Goal: Task Accomplishment & Management: Use online tool/utility

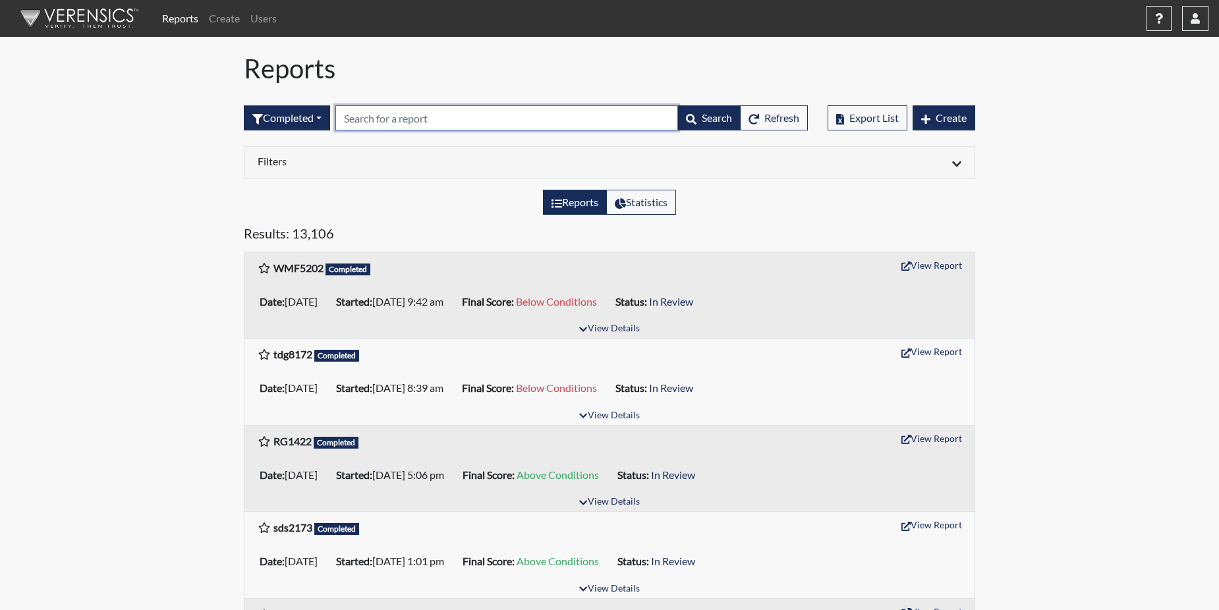
click at [353, 121] on input "text" at bounding box center [506, 117] width 343 height 25
paste input "sjt4280"
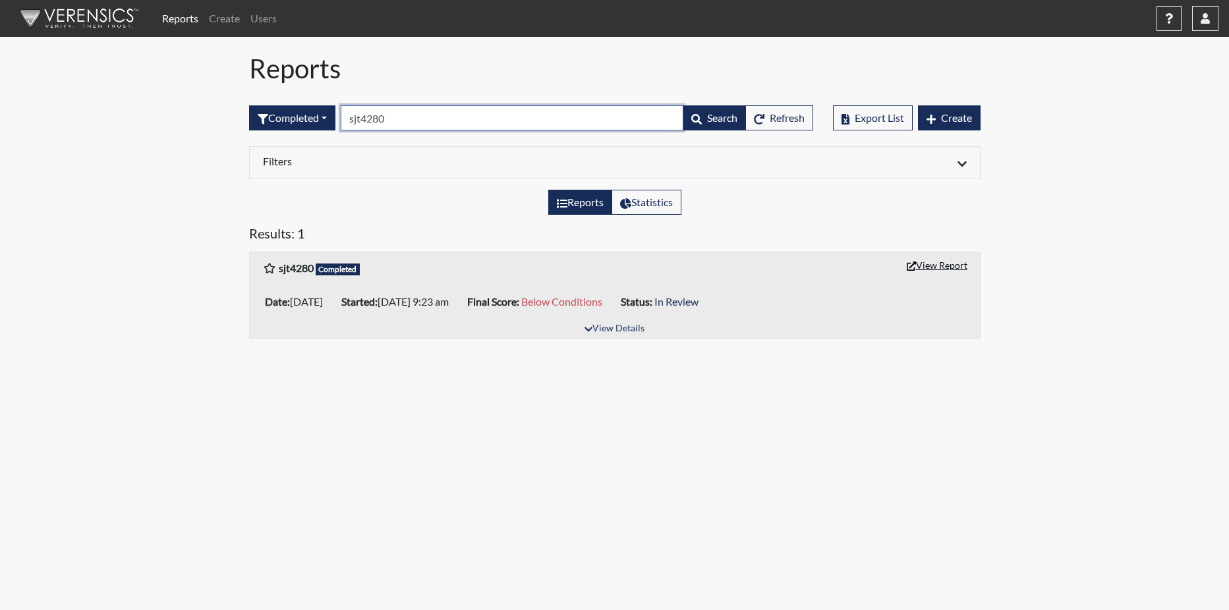
type input "sjt4280"
click at [947, 268] on button "View Report" at bounding box center [937, 265] width 72 height 20
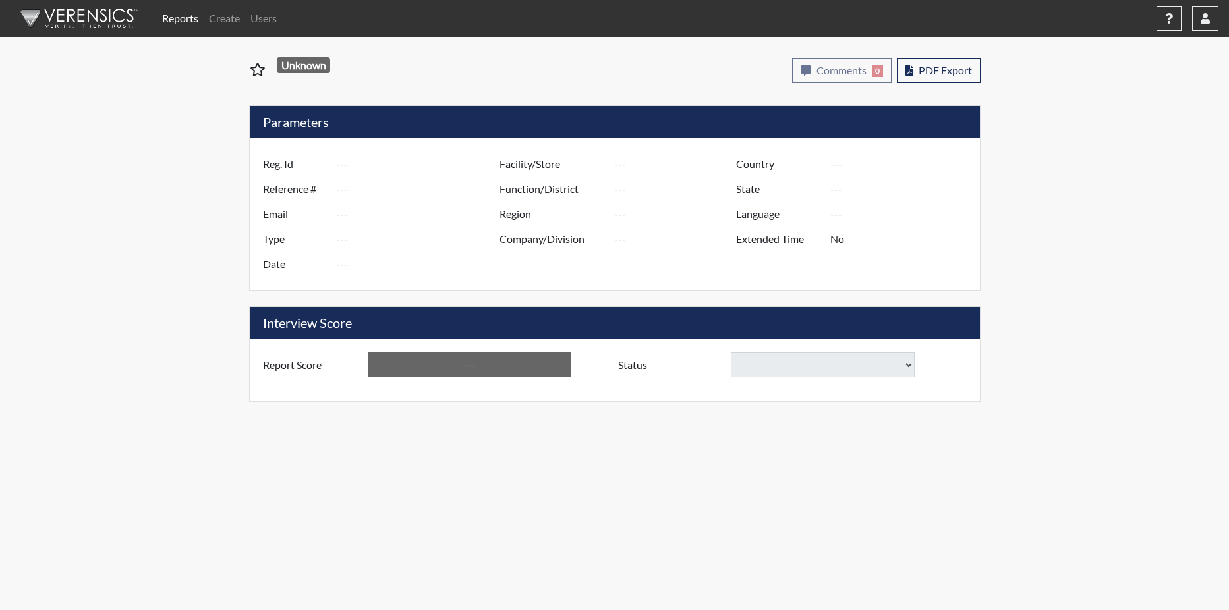
type input "sjt4280"
type input "51402"
type input "---"
type input "Corrections Pre-Employment"
type input "Sep 22, 2025"
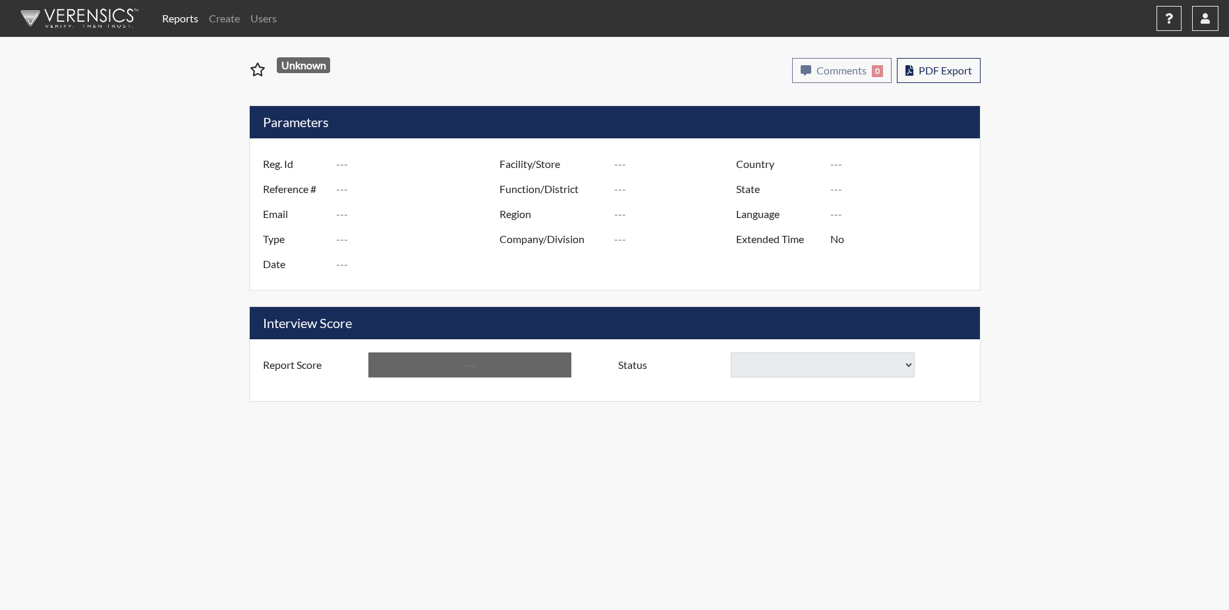
type input "Pulaski SP"
type input "[GEOGRAPHIC_DATA]"
type input "[US_STATE]"
type input "English"
type input "Below Conditions"
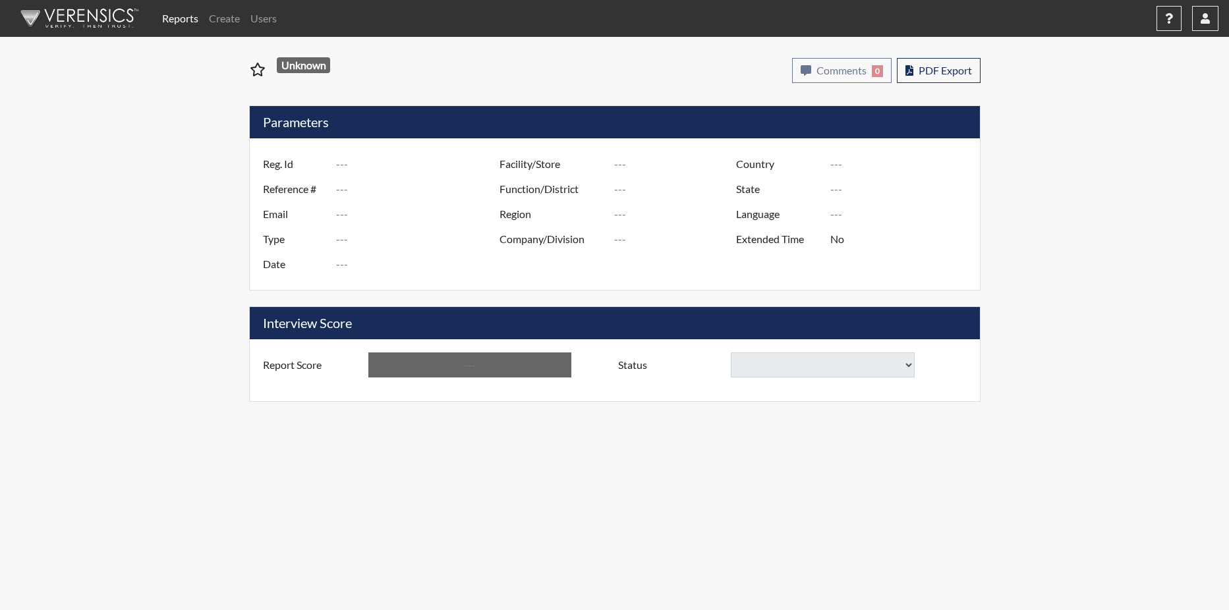
select select
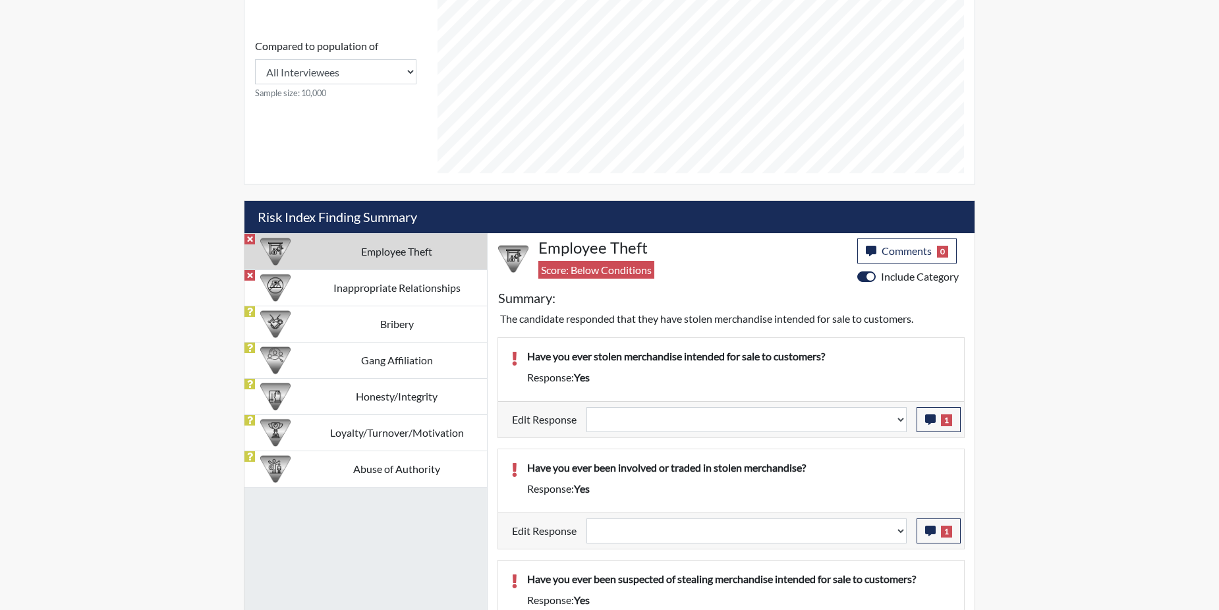
scroll to position [659, 0]
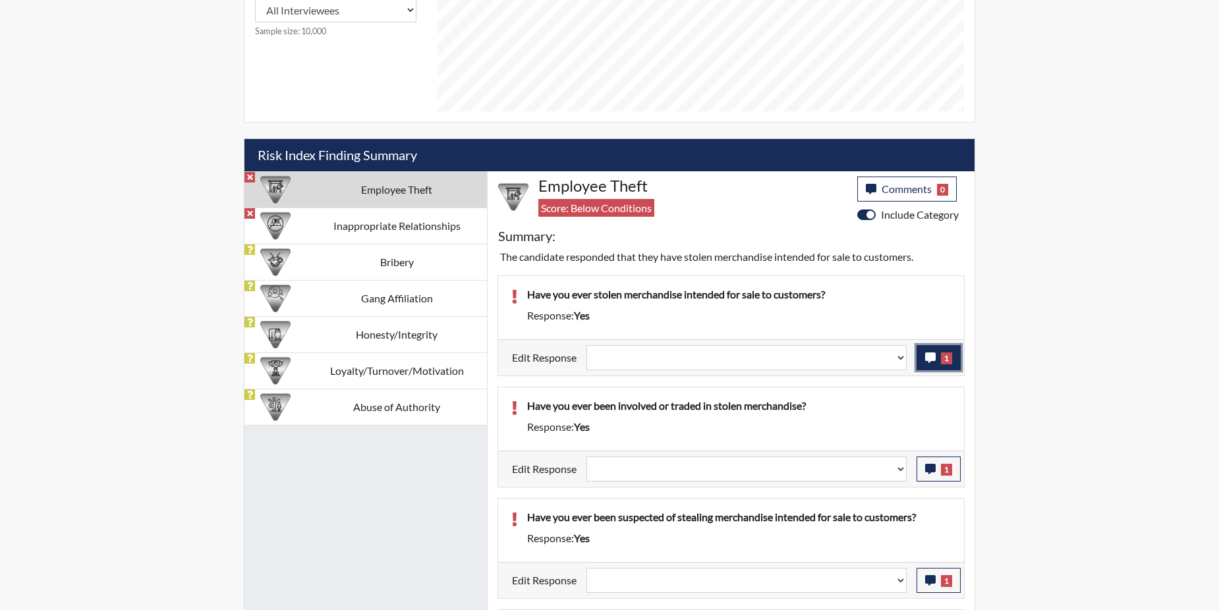
click at [931, 358] on icon "button" at bounding box center [930, 358] width 11 height 11
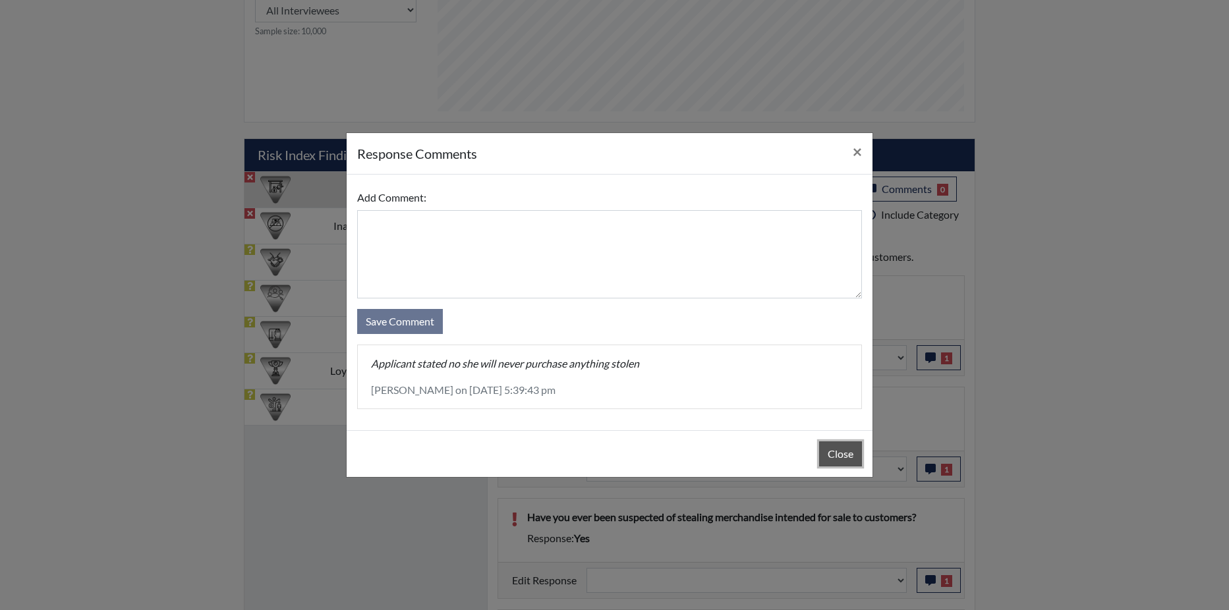
click at [824, 453] on button "Close" at bounding box center [840, 454] width 43 height 25
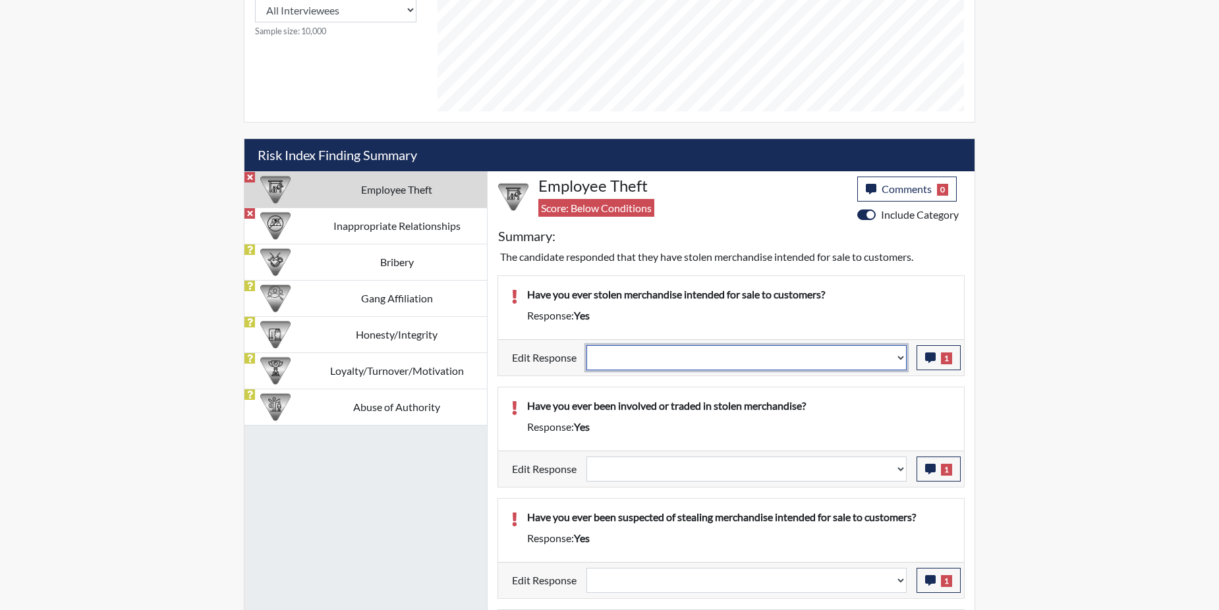
click at [902, 358] on select "Question is not relevant. Results will be updated. Reasonable explanation provi…" at bounding box center [747, 357] width 320 height 25
select select "reasonable-explanation-provided"
click at [587, 345] on select "Question is not relevant. Results will be updated. Reasonable explanation provi…" at bounding box center [747, 357] width 320 height 25
select select
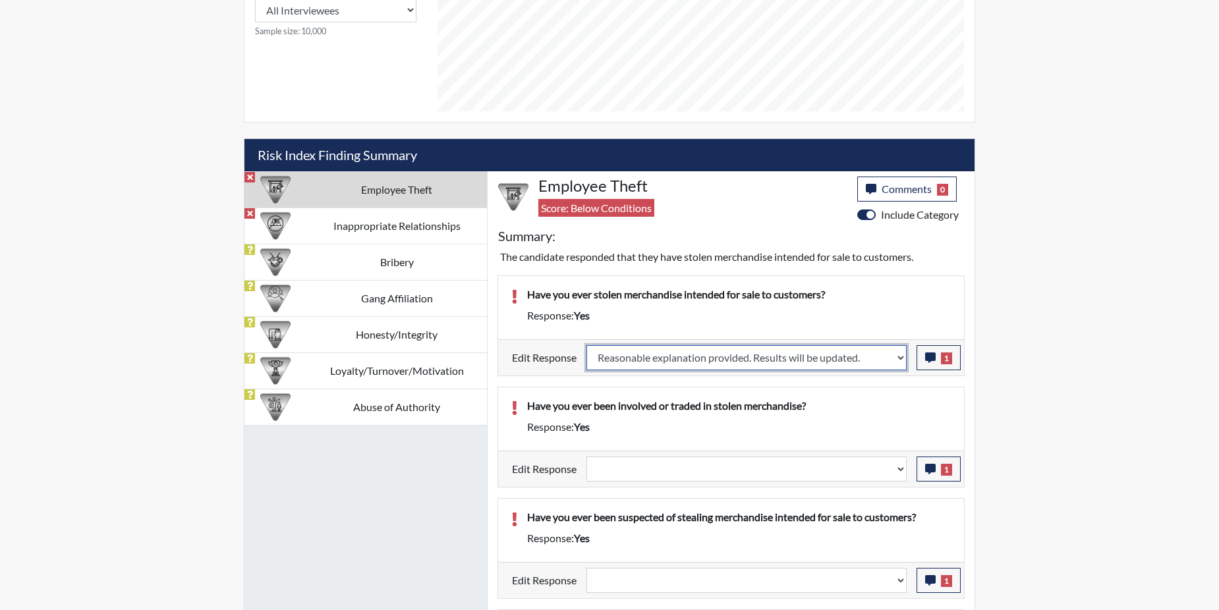
select select
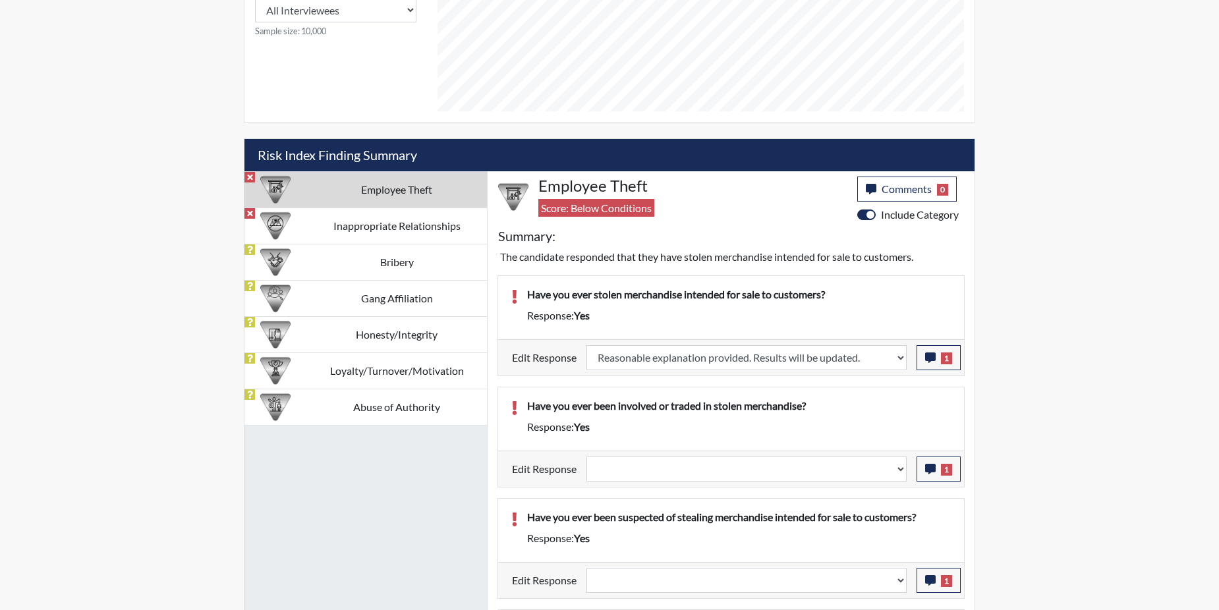
select select
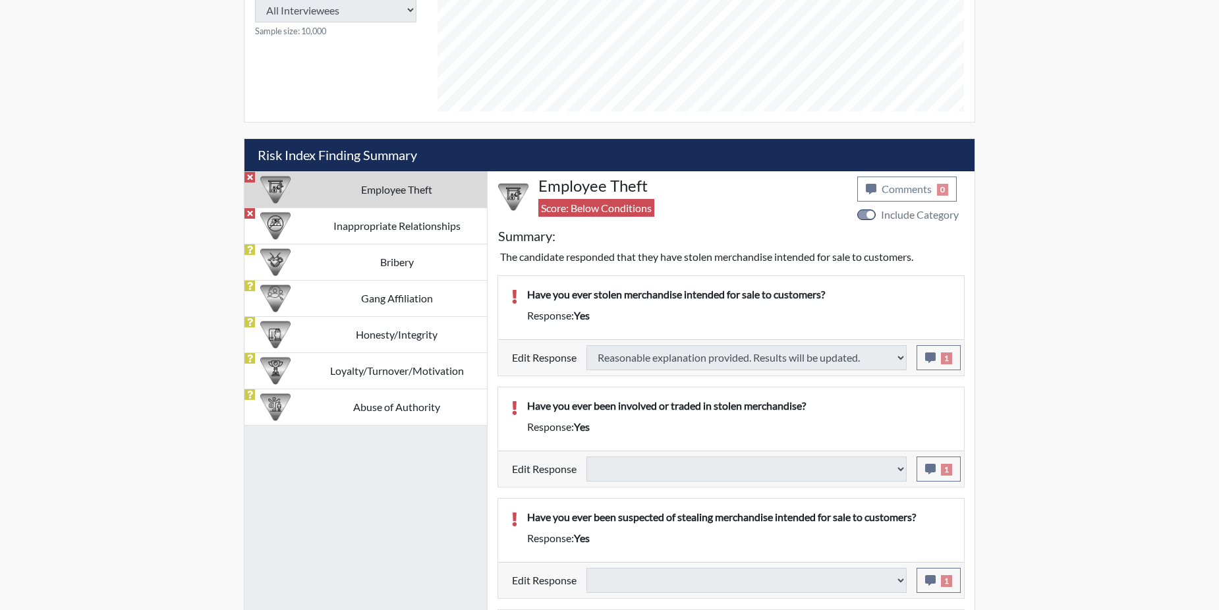
select select
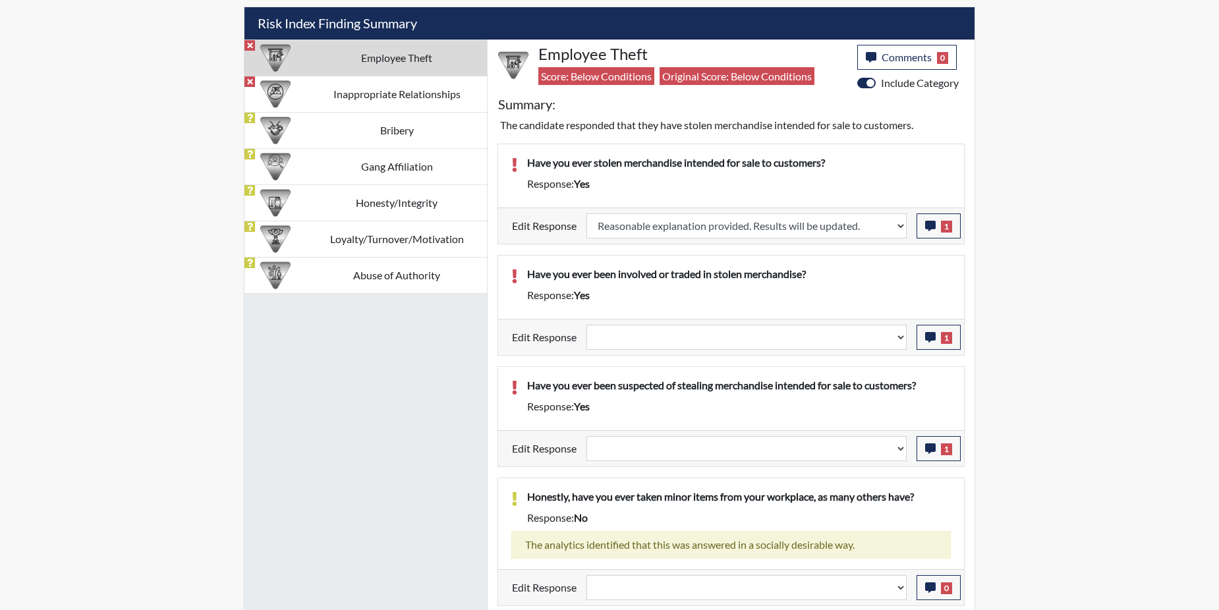
scroll to position [219, 548]
click at [929, 335] on icon "button" at bounding box center [930, 337] width 11 height 11
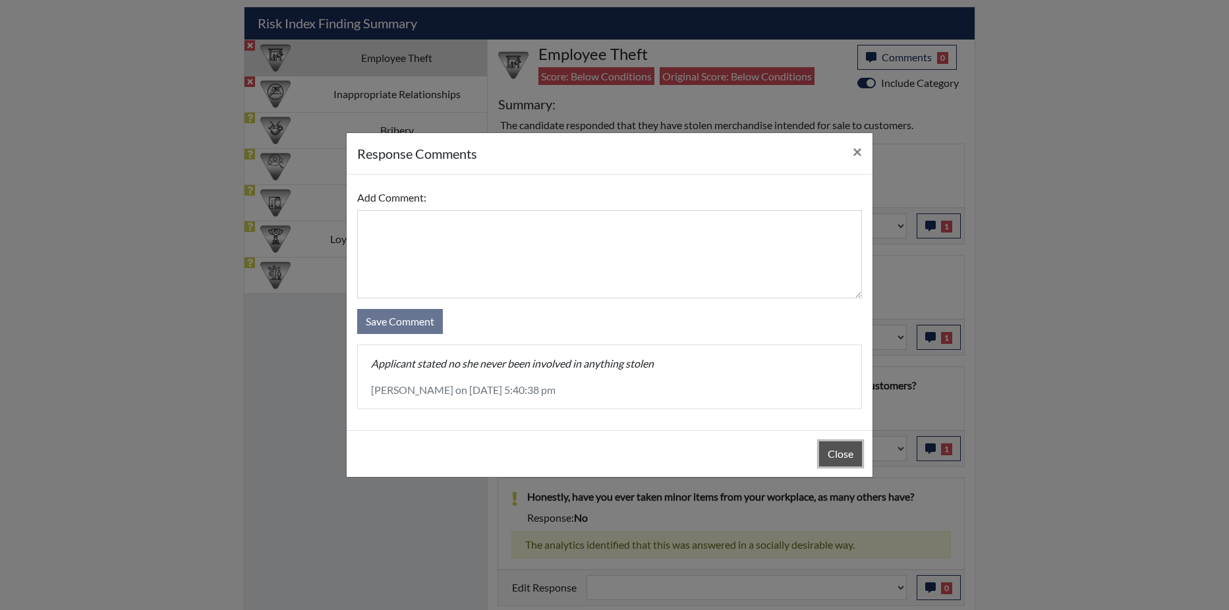
click at [842, 451] on button "Close" at bounding box center [840, 454] width 43 height 25
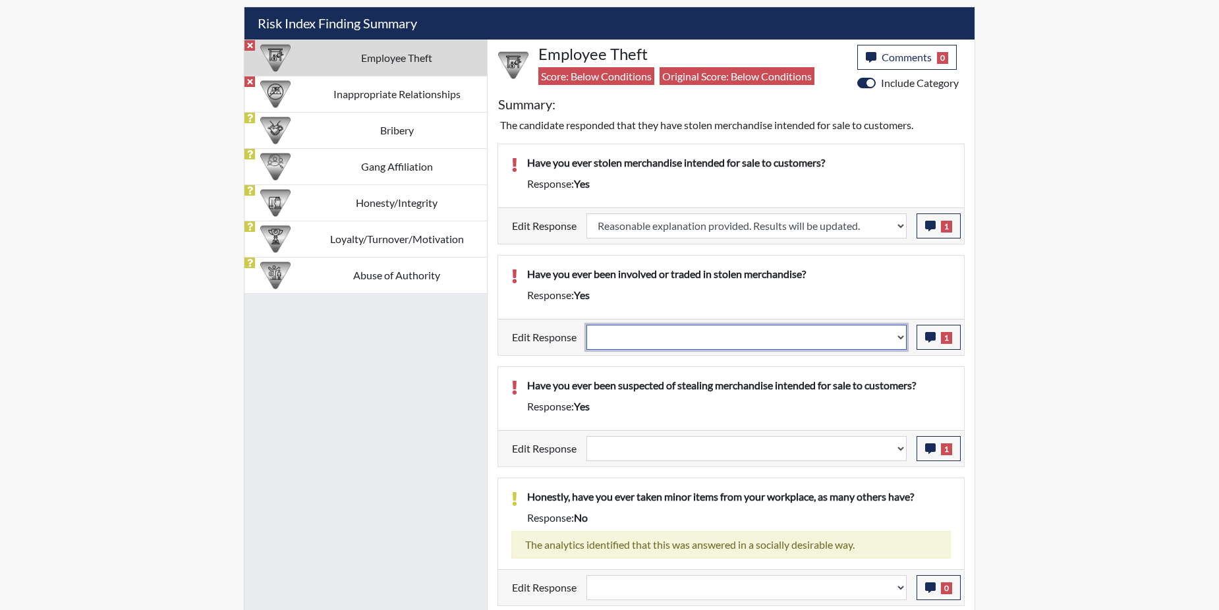
click at [904, 334] on select "Question is not relevant. Results will be updated. Reasonable explanation provi…" at bounding box center [747, 337] width 320 height 25
select select "reasonable-explanation-provided"
click at [587, 325] on select "Question is not relevant. Results will be updated. Reasonable explanation provi…" at bounding box center [747, 337] width 320 height 25
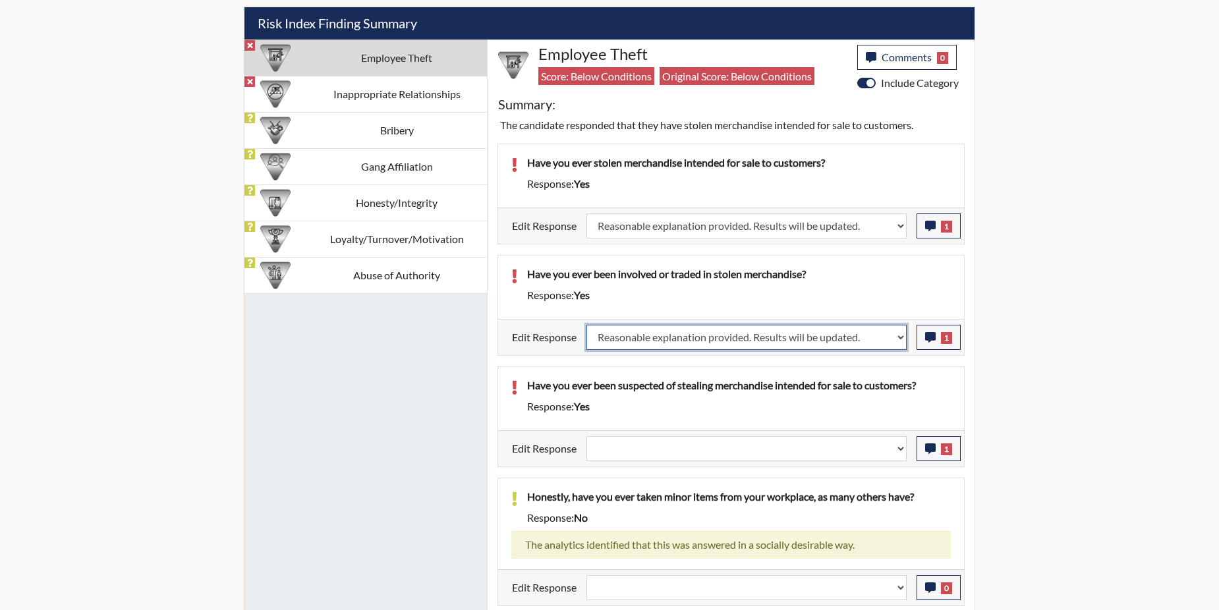
select select
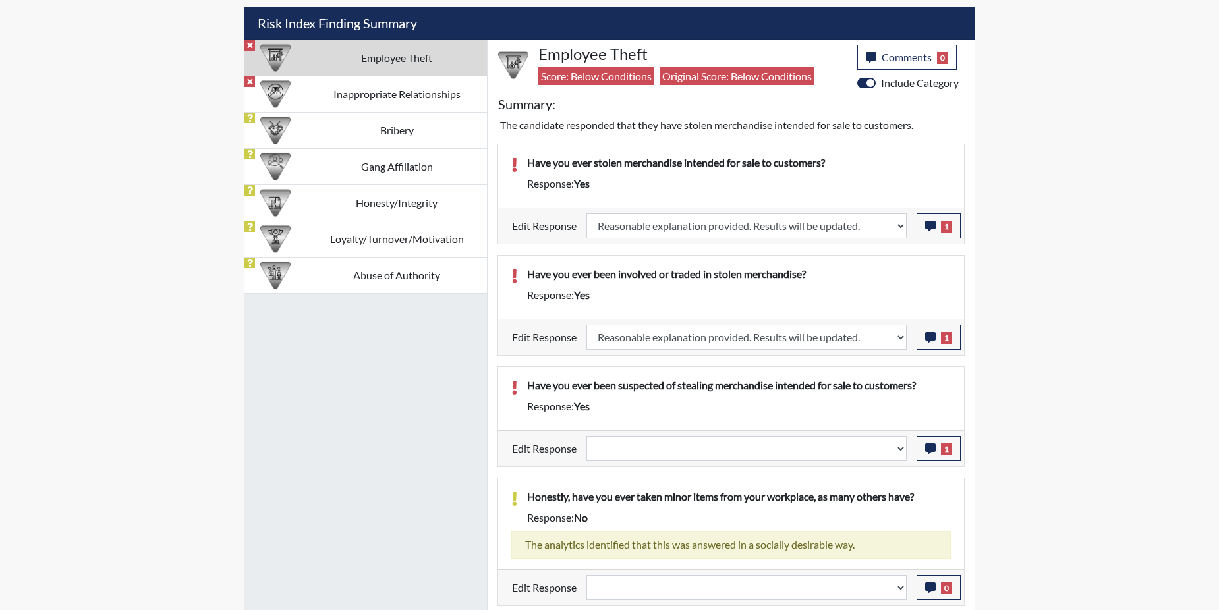
select select
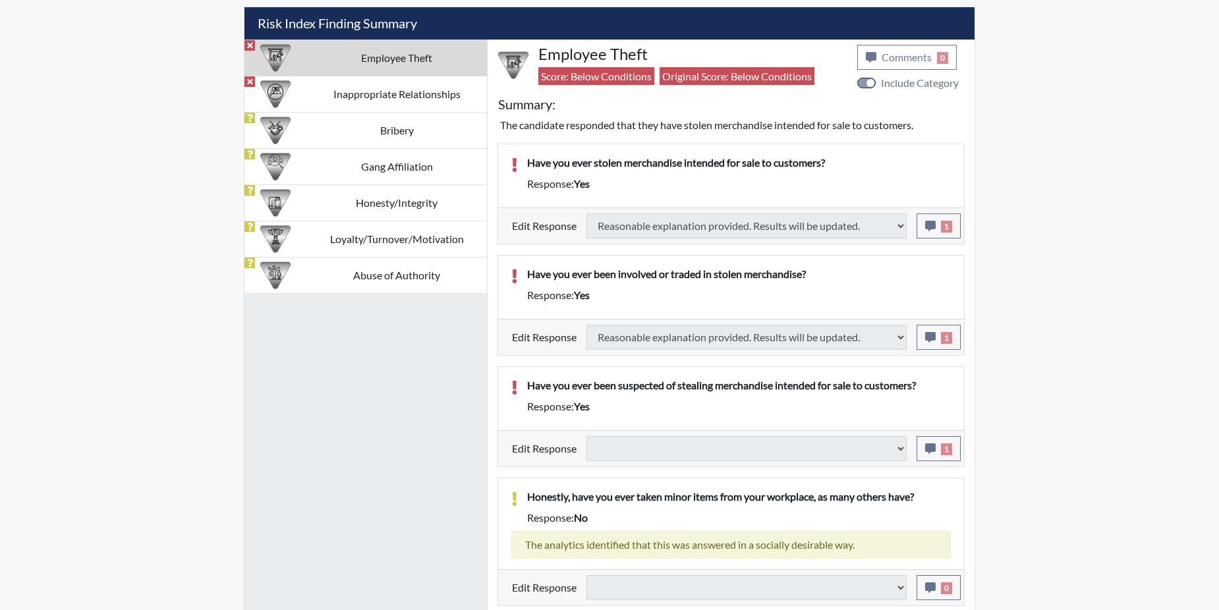
select select
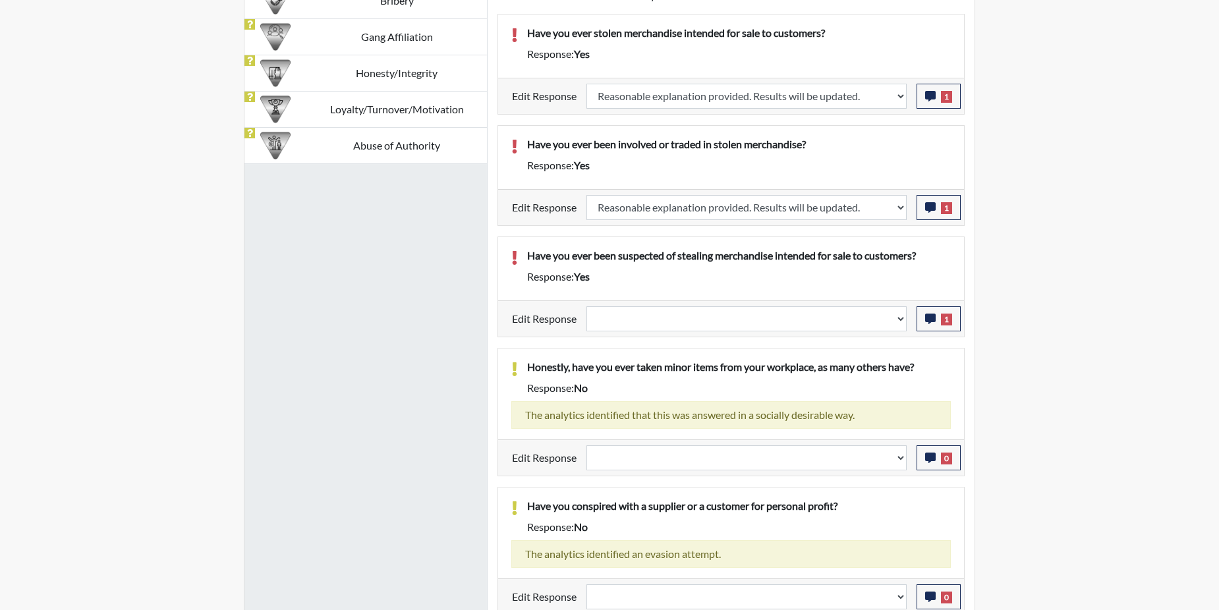
scroll to position [923, 0]
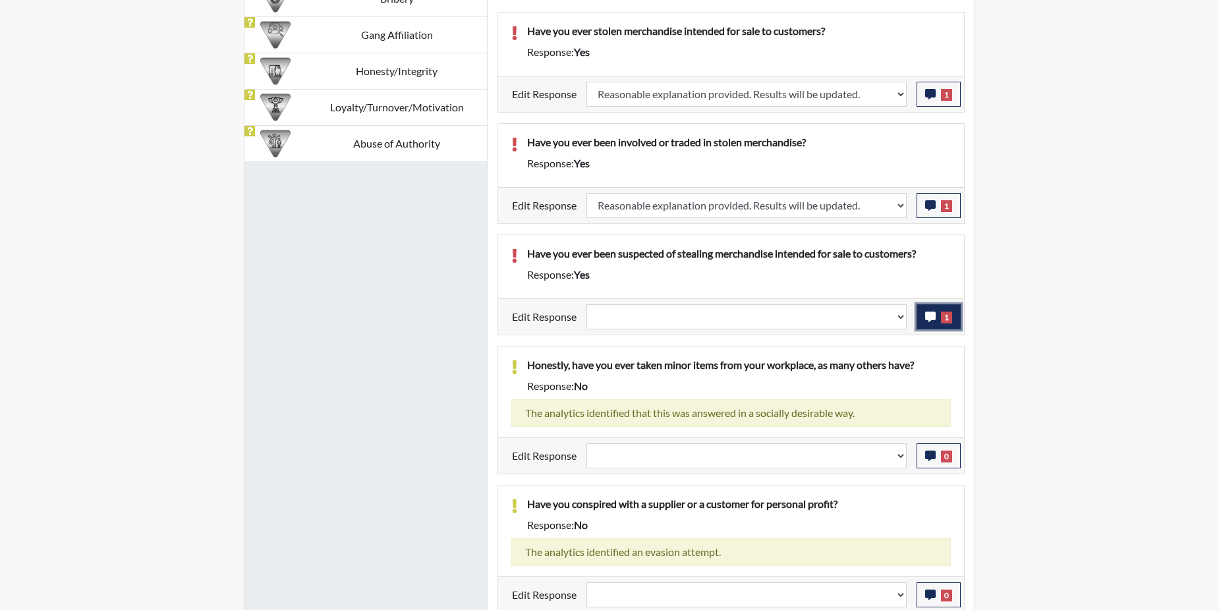
click at [933, 313] on icon "button" at bounding box center [930, 317] width 11 height 11
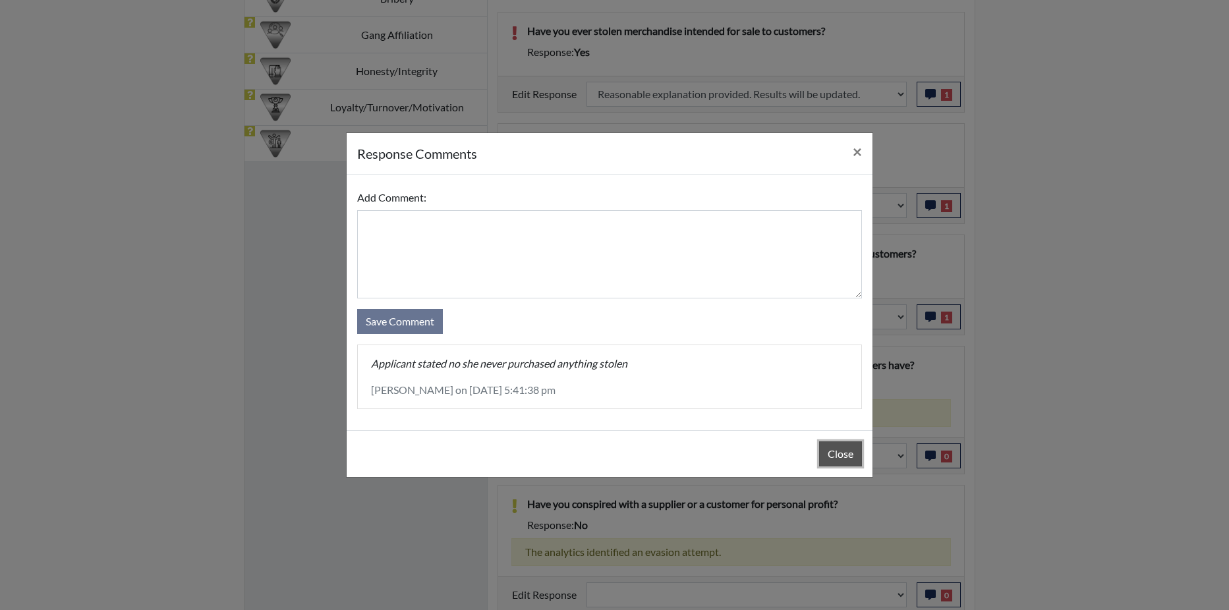
click at [839, 453] on button "Close" at bounding box center [840, 454] width 43 height 25
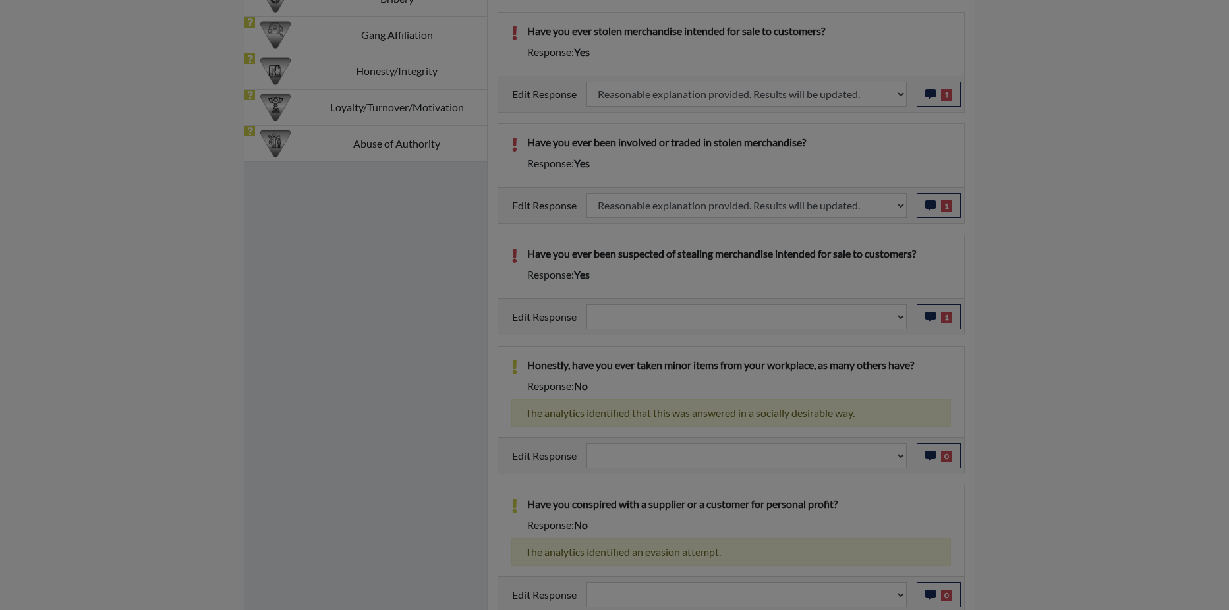
click at [838, 434] on button "Close" at bounding box center [840, 421] width 43 height 25
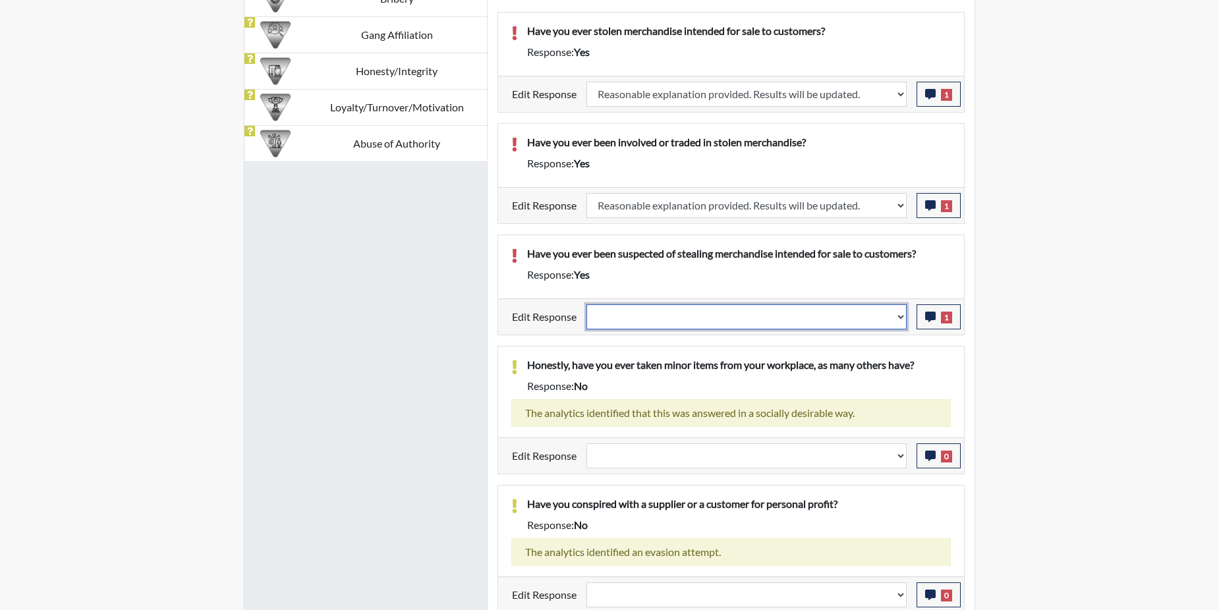
click at [899, 318] on select "Question is not relevant. Results will be updated. Reasonable explanation provi…" at bounding box center [747, 316] width 320 height 25
select select "reasonable-explanation-provided"
click at [587, 304] on select "Question is not relevant. Results will be updated. Reasonable explanation provi…" at bounding box center [747, 316] width 320 height 25
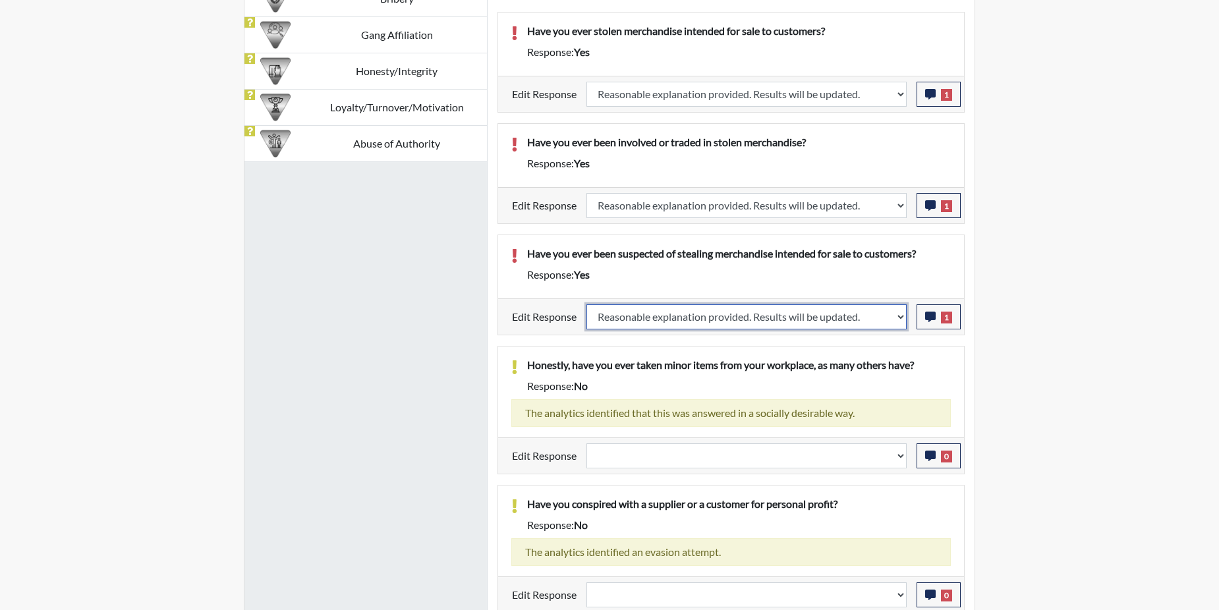
select select
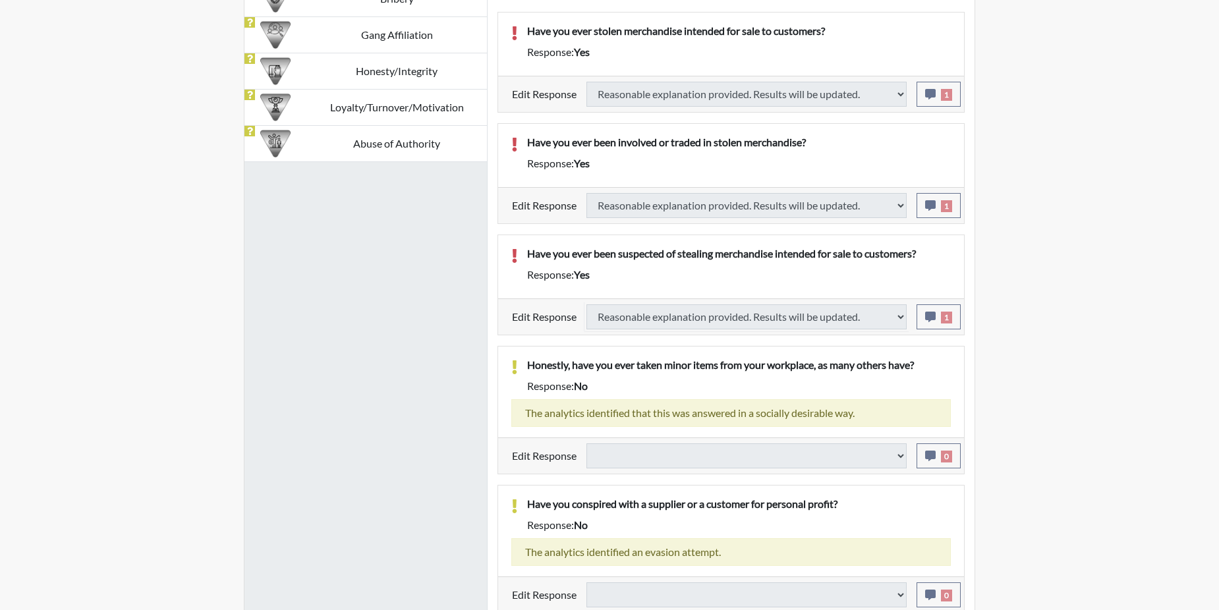
select select
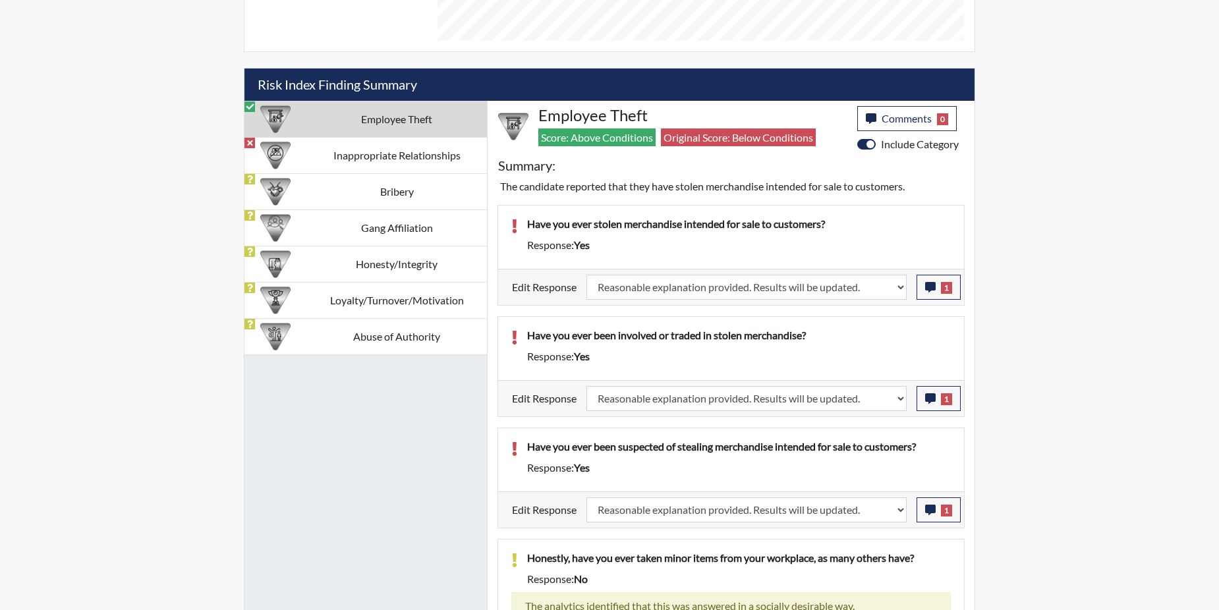
scroll to position [729, 0]
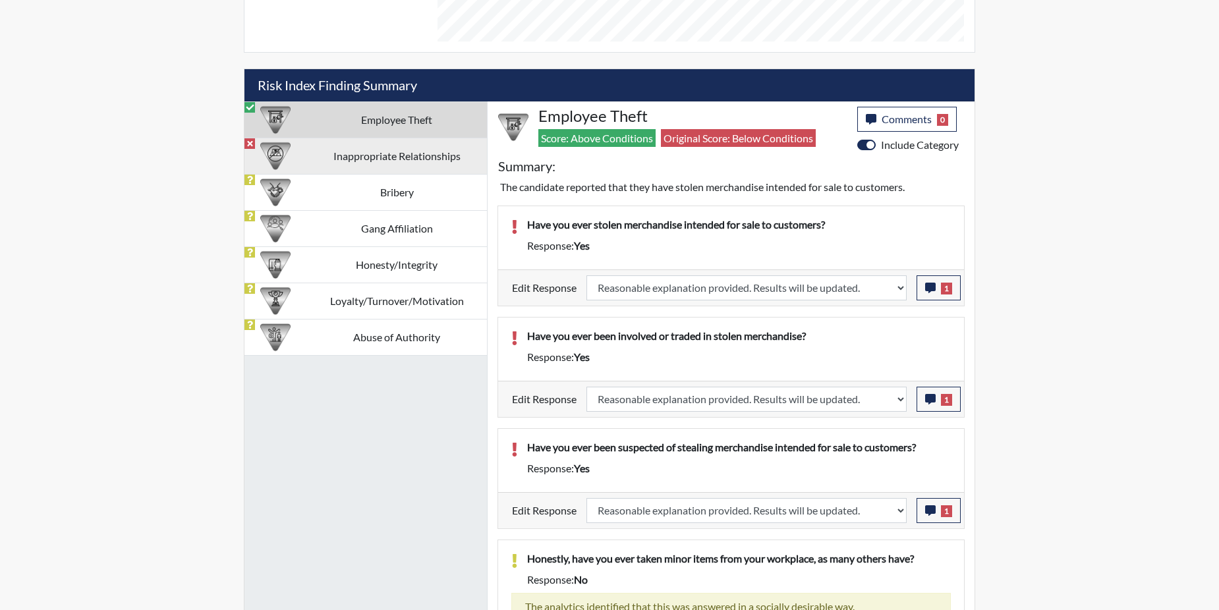
click at [332, 150] on td "Inappropriate Relationships" at bounding box center [396, 156] width 181 height 36
select select
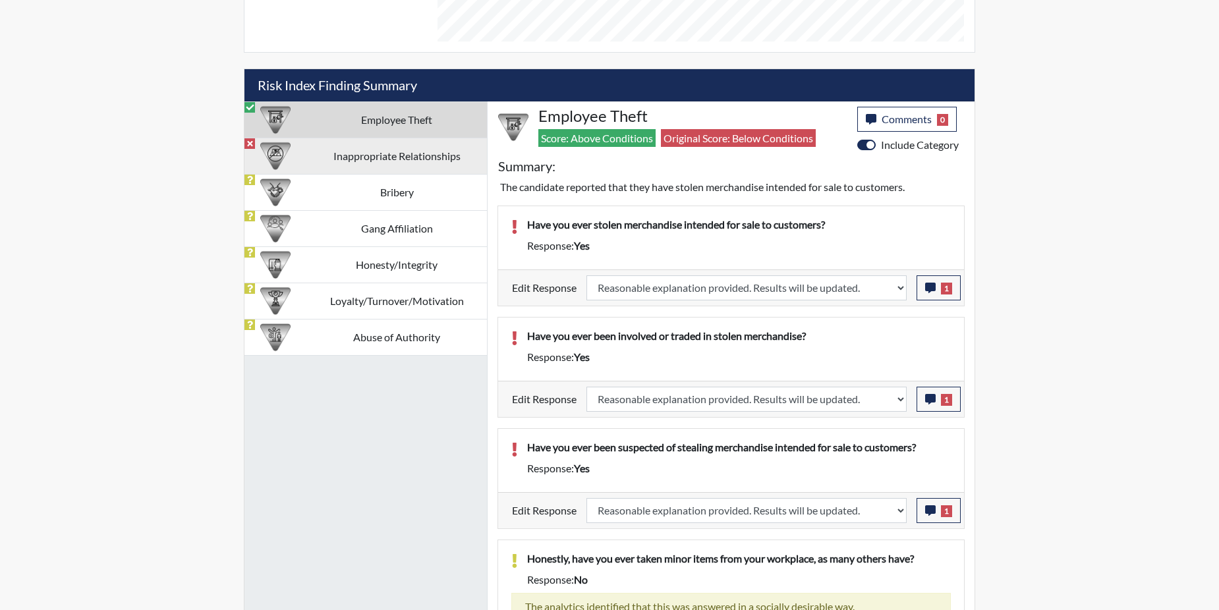
select select
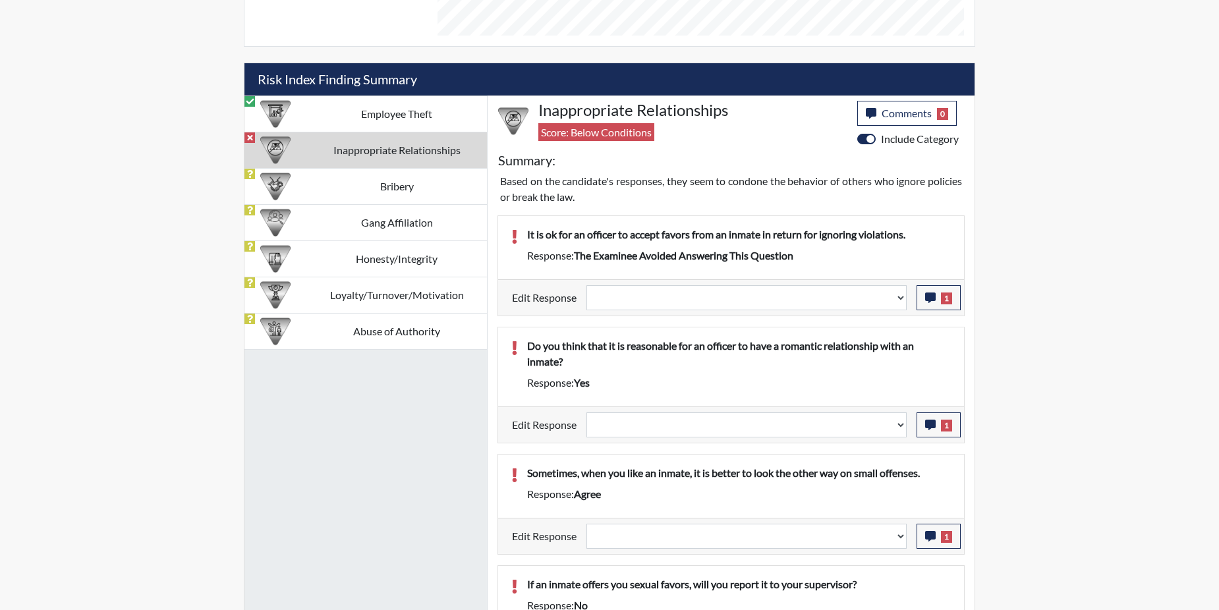
scroll to position [705, 0]
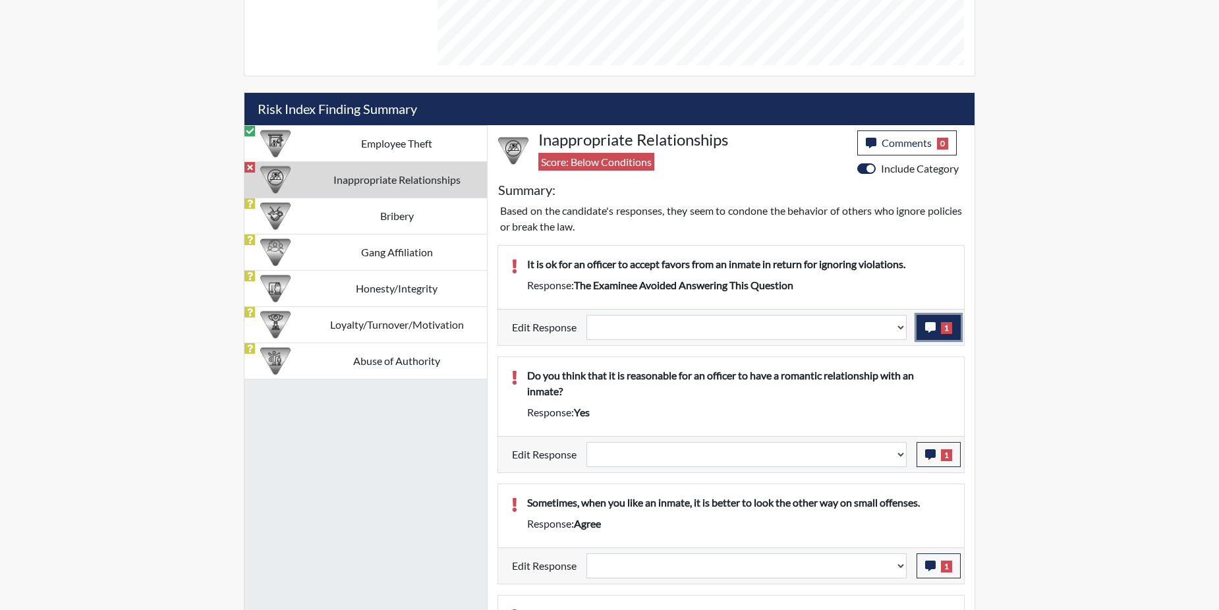
click at [933, 329] on icon "button" at bounding box center [930, 327] width 11 height 11
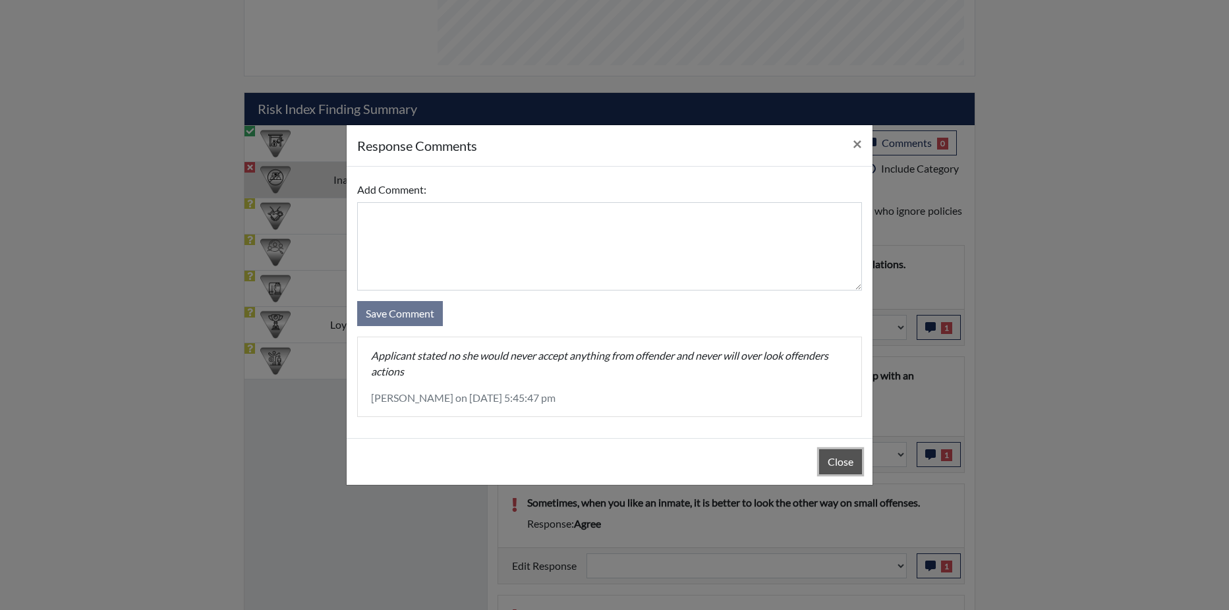
click at [842, 461] on button "Close" at bounding box center [840, 461] width 43 height 25
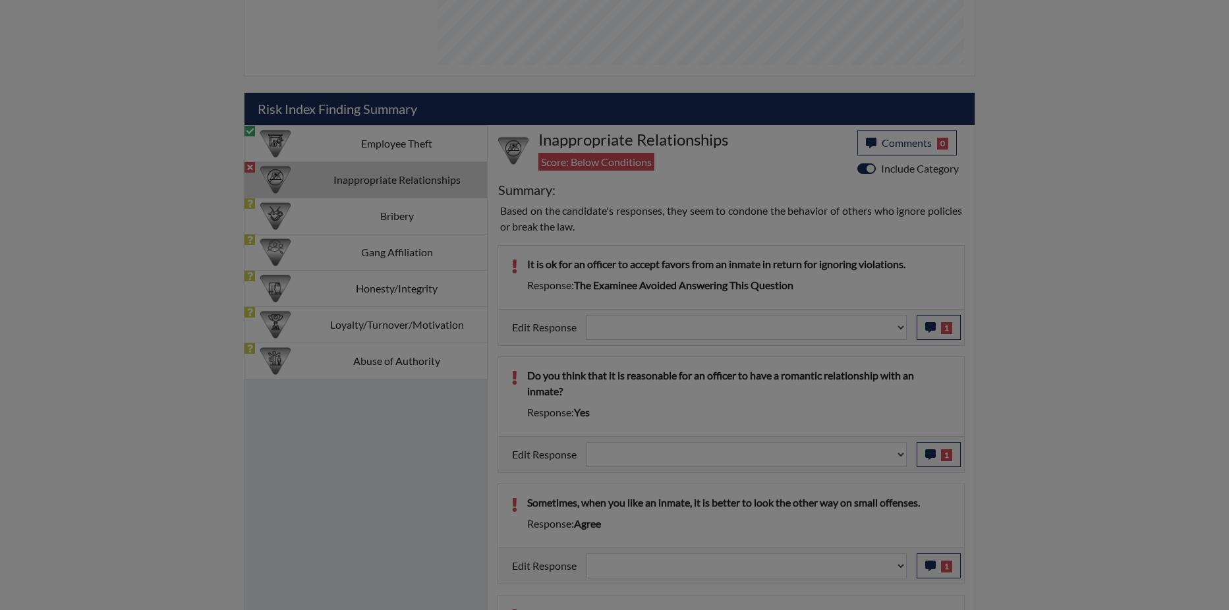
click at [842, 452] on div "Close" at bounding box center [610, 428] width 526 height 47
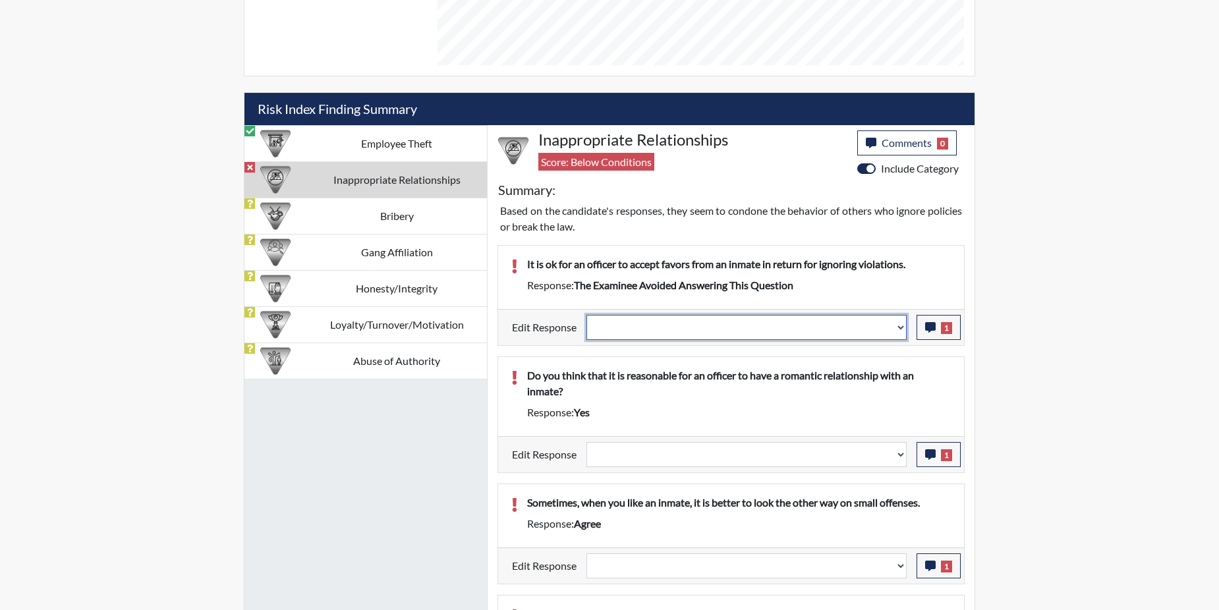
click at [898, 329] on select "Question is not relevant. Results will be updated. Reasonable explanation provi…" at bounding box center [747, 327] width 320 height 25
click at [898, 330] on select "Question is not relevant. Results will be updated. Reasonable explanation provi…" at bounding box center [747, 327] width 320 height 25
select select "reasonable-explanation-provided"
click at [587, 315] on select "Question is not relevant. Results will be updated. Reasonable explanation provi…" at bounding box center [747, 327] width 320 height 25
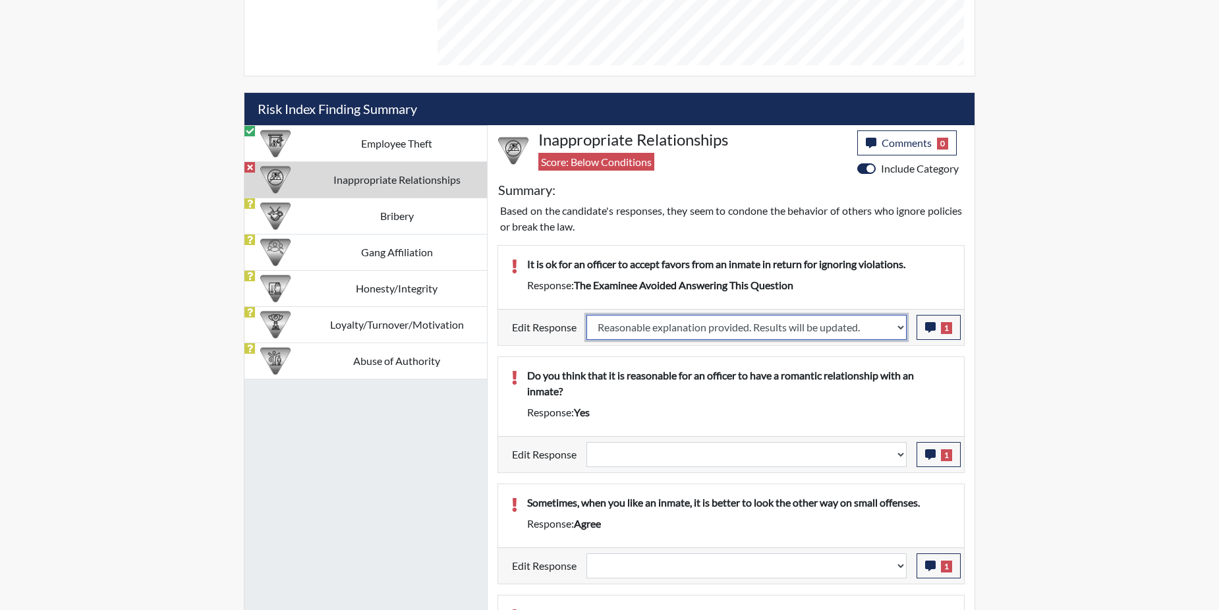
select select
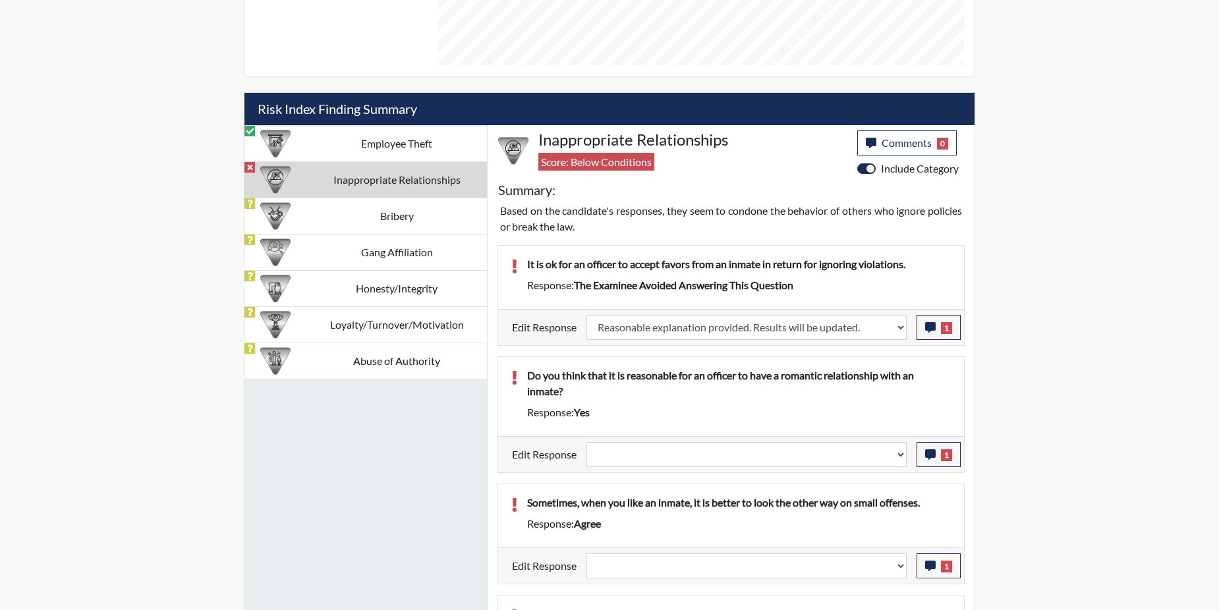
select select
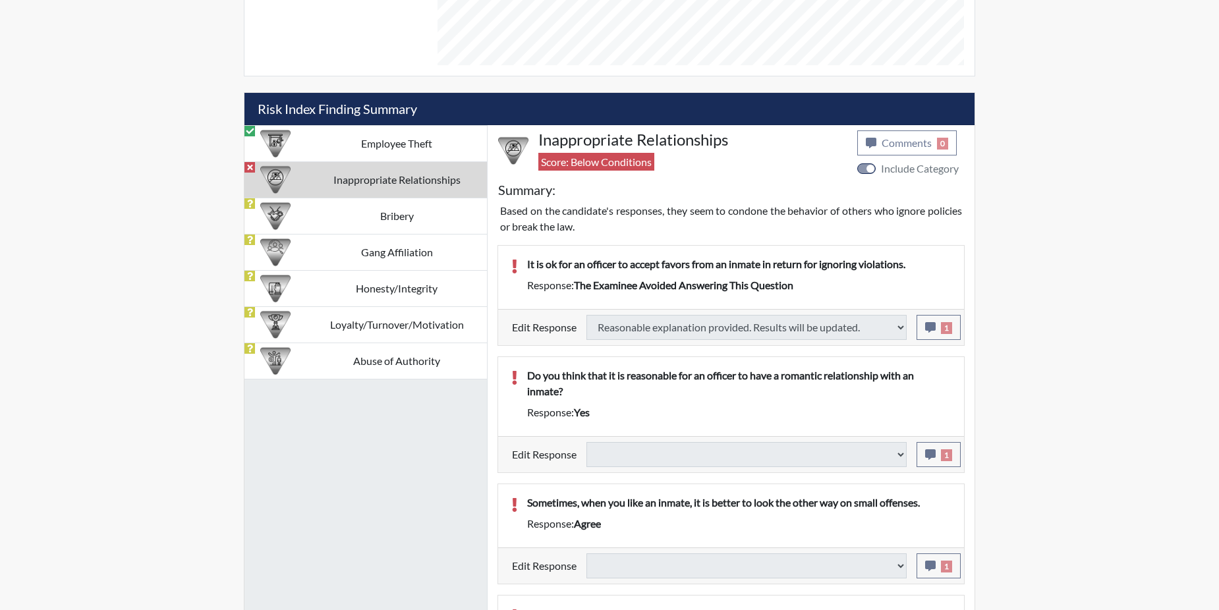
select select
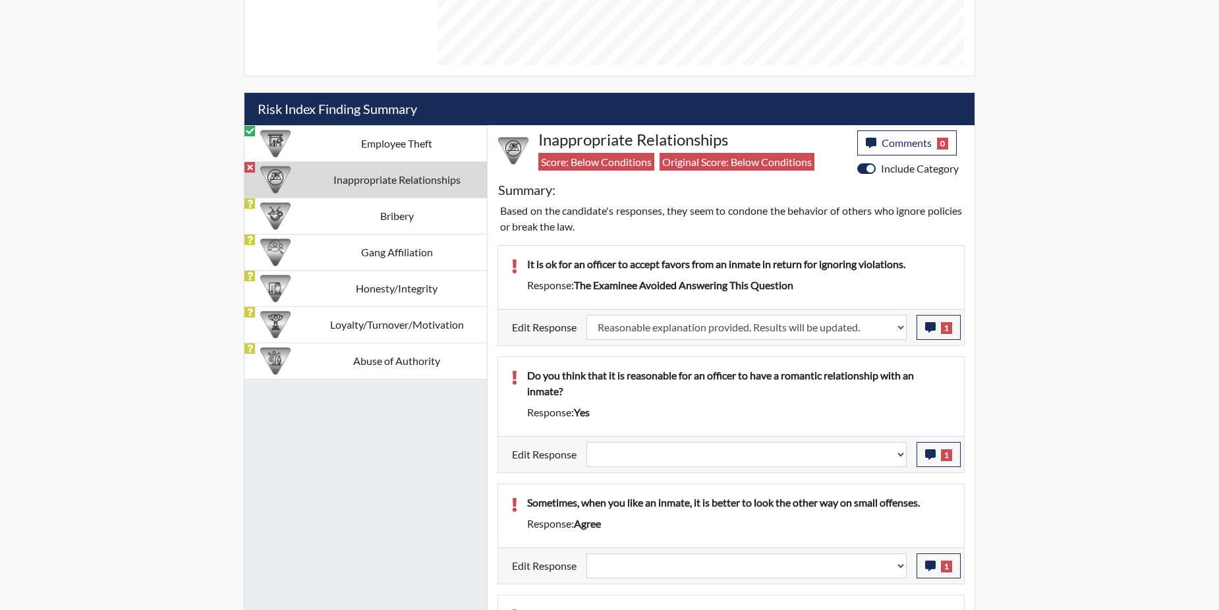
scroll to position [219, 548]
click at [933, 455] on icon "button" at bounding box center [930, 454] width 11 height 11
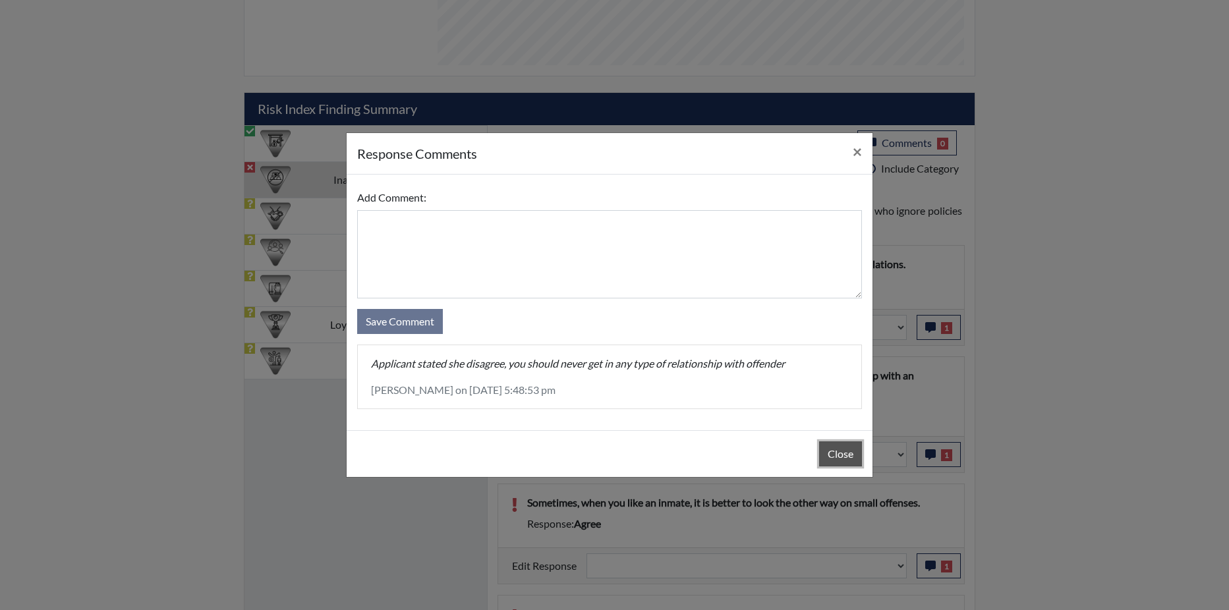
click at [840, 447] on button "Close" at bounding box center [840, 454] width 43 height 25
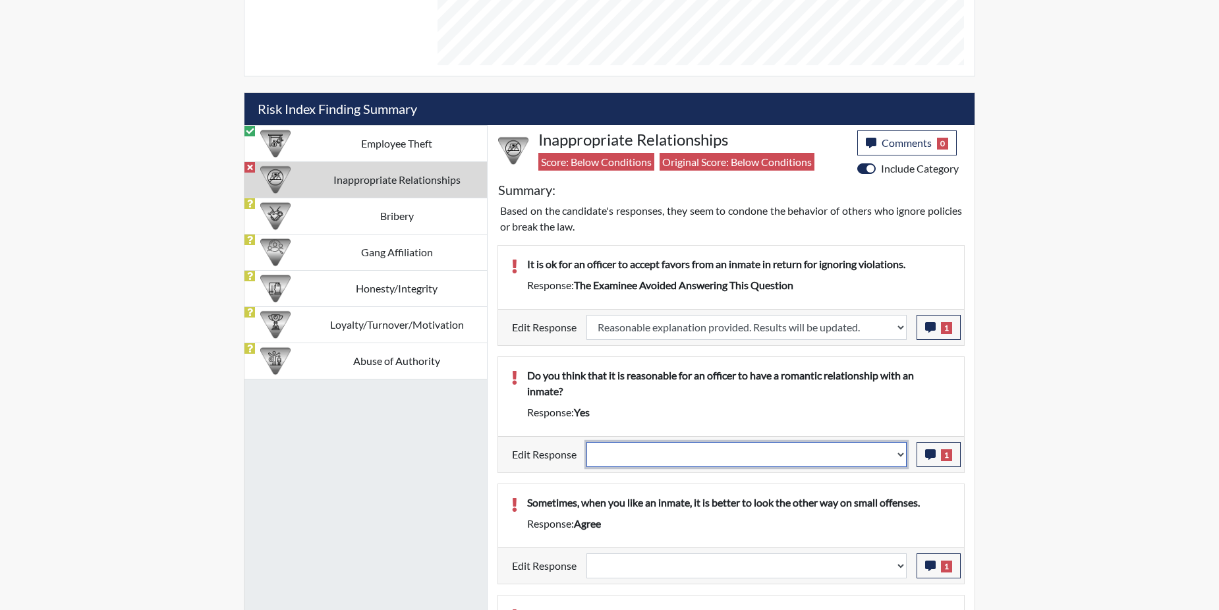
click at [896, 455] on select "Question is not relevant. Results will be updated. Reasonable explanation provi…" at bounding box center [747, 454] width 320 height 25
click at [900, 454] on select "Question is not relevant. Results will be updated. Reasonable explanation provi…" at bounding box center [747, 454] width 320 height 25
click at [902, 452] on select "Question is not relevant. Results will be updated. Reasonable explanation provi…" at bounding box center [747, 454] width 320 height 25
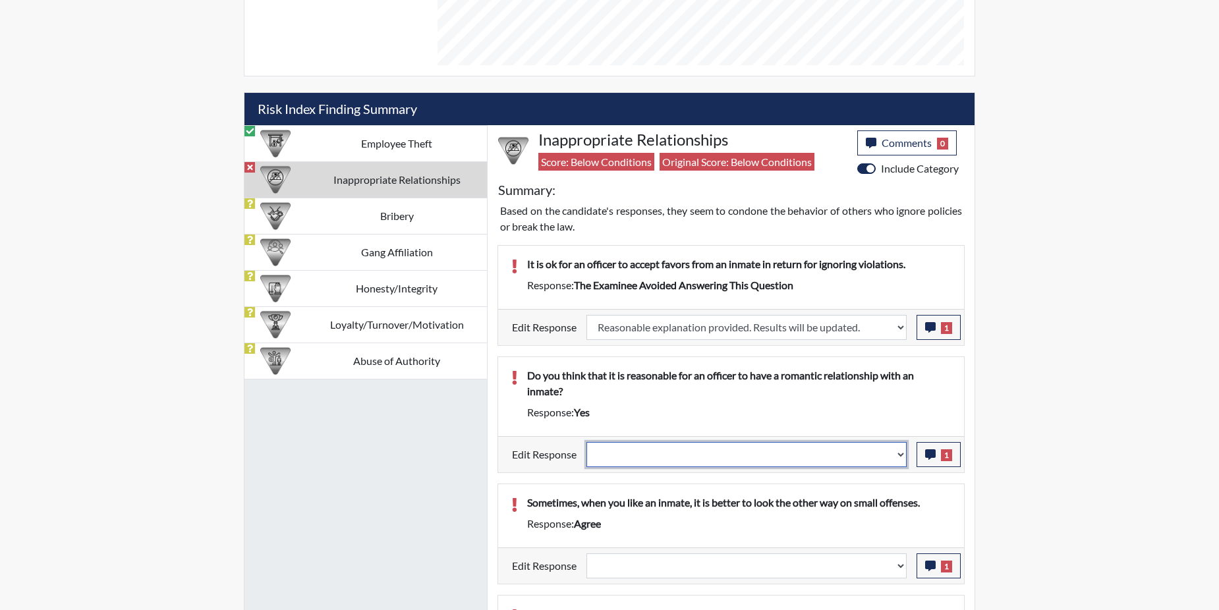
click at [902, 452] on select "Question is not relevant. Results will be updated. Reasonable explanation provi…" at bounding box center [747, 454] width 320 height 25
select select "reasonable-explanation-provided"
click at [587, 442] on select "Question is not relevant. Results will be updated. Reasonable explanation provi…" at bounding box center [747, 454] width 320 height 25
select select
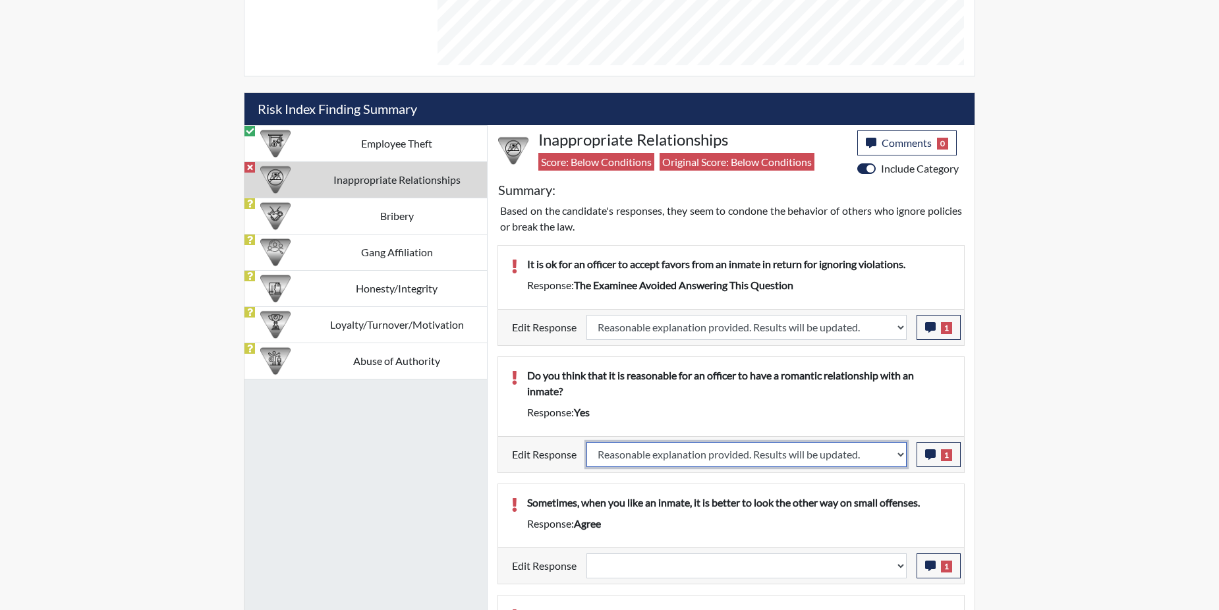
select select
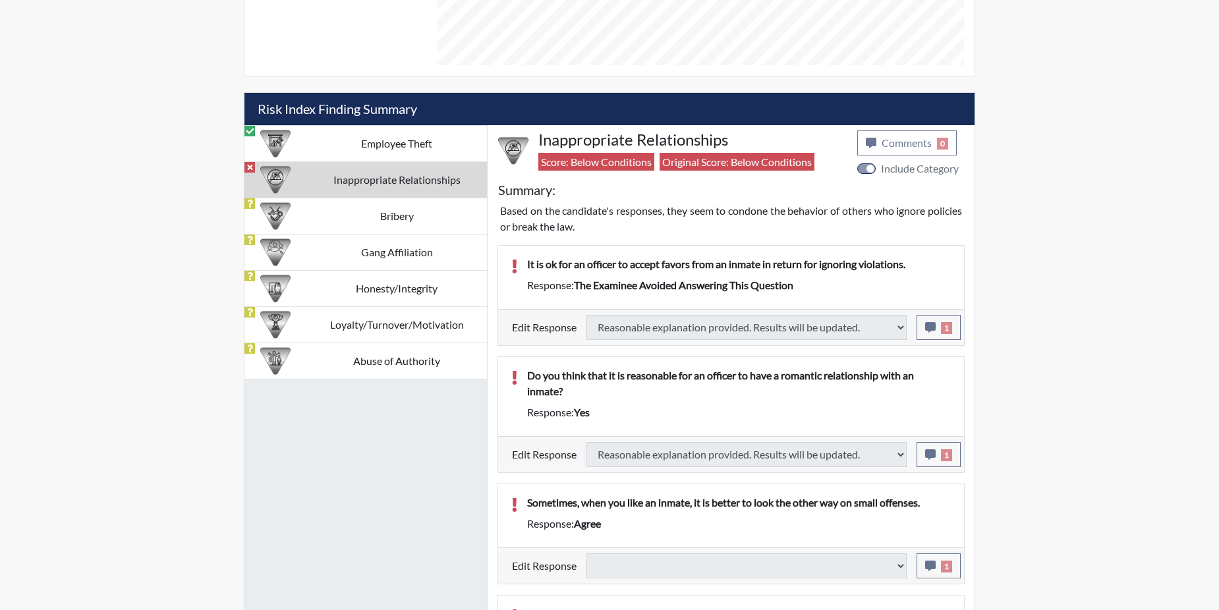
select select
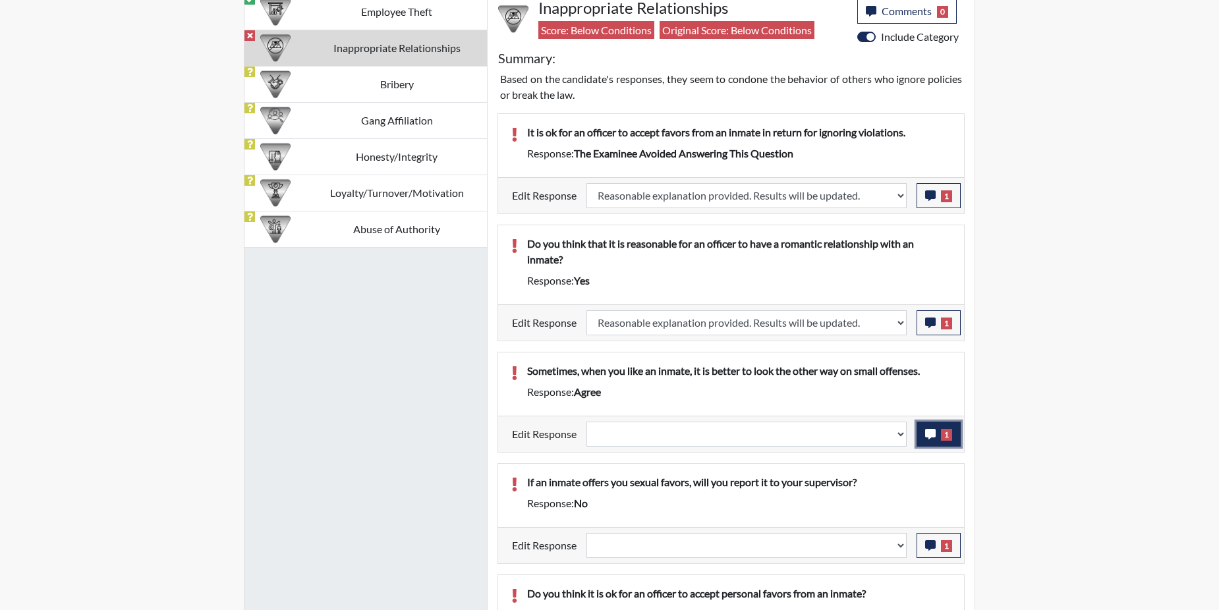
click at [940, 434] on button "1" at bounding box center [939, 434] width 44 height 25
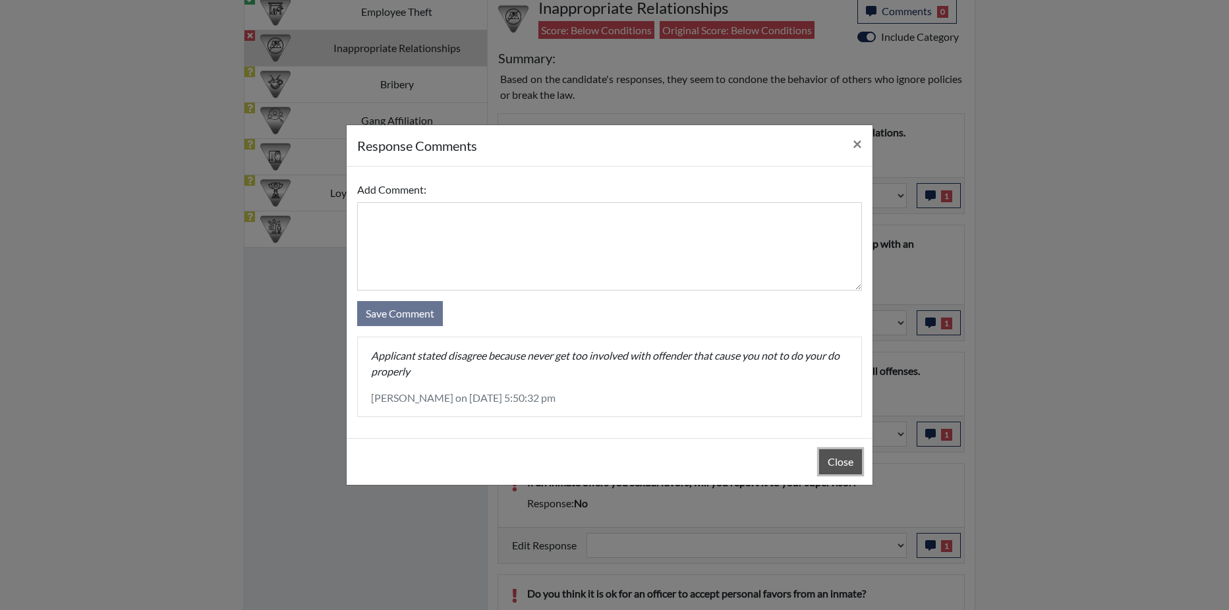
click at [829, 453] on button "Close" at bounding box center [840, 461] width 43 height 25
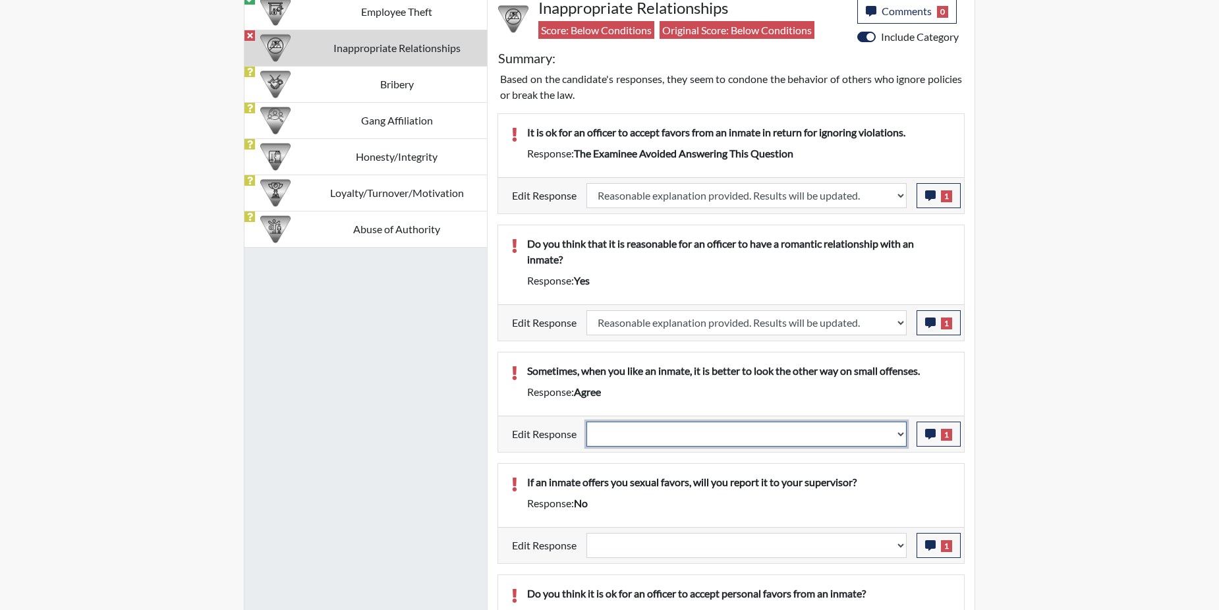
click at [901, 435] on select "Question is not relevant. Results will be updated. Reasonable explanation provi…" at bounding box center [747, 434] width 320 height 25
select select "reasonable-explanation-provided"
click at [587, 422] on select "Question is not relevant. Results will be updated. Reasonable explanation provi…" at bounding box center [747, 434] width 320 height 25
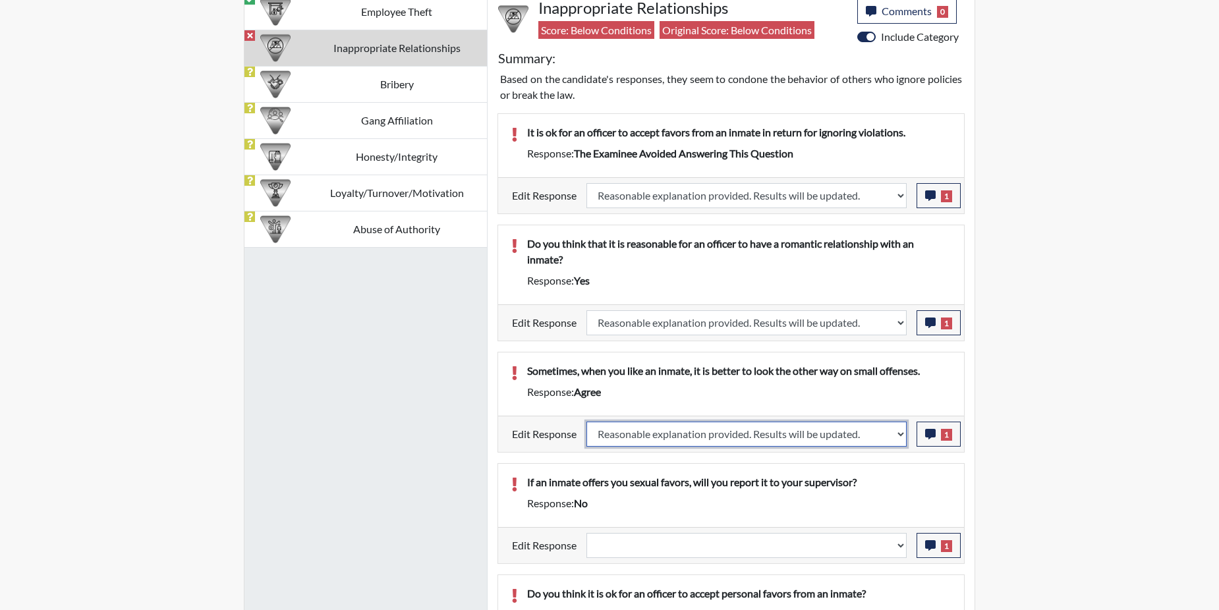
select select
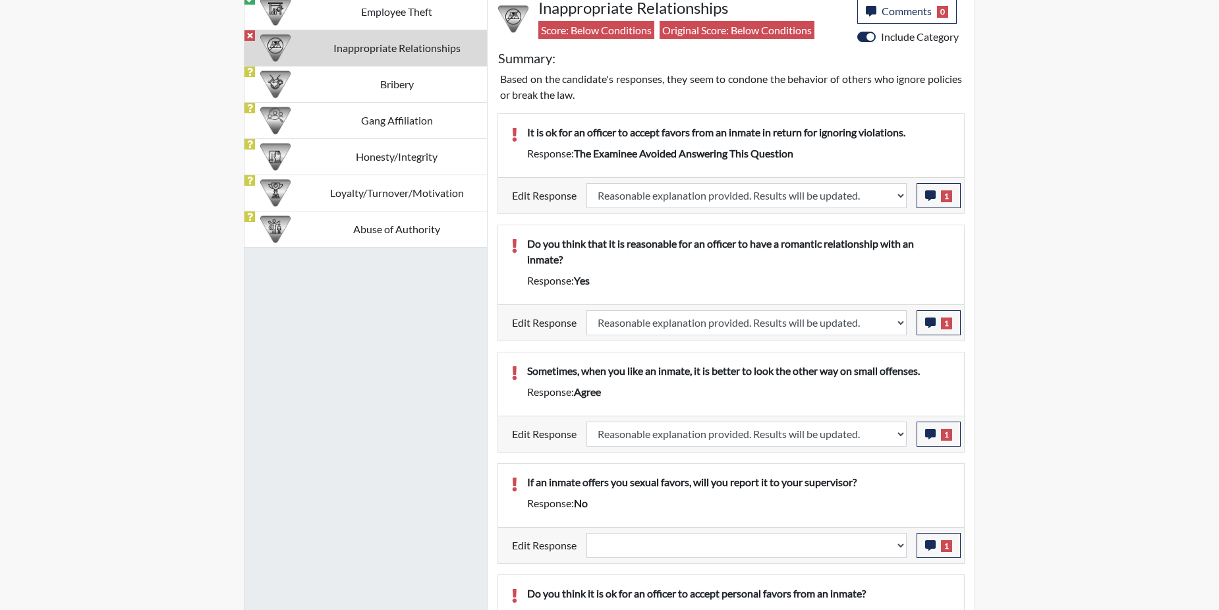
select select
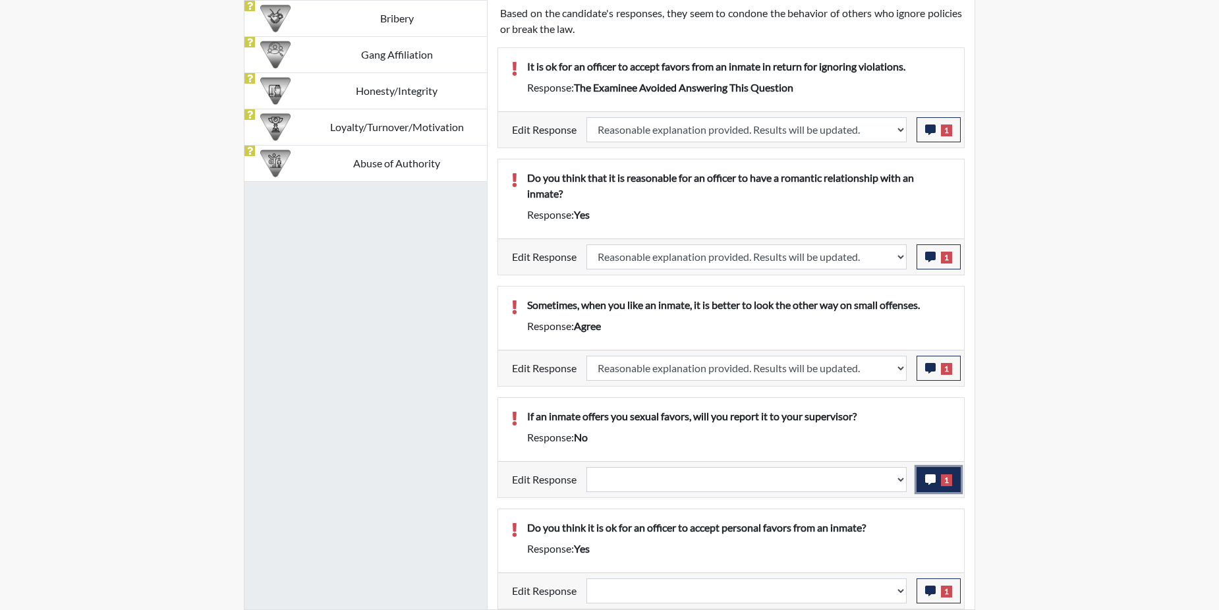
click at [925, 479] on icon "button" at bounding box center [930, 480] width 11 height 11
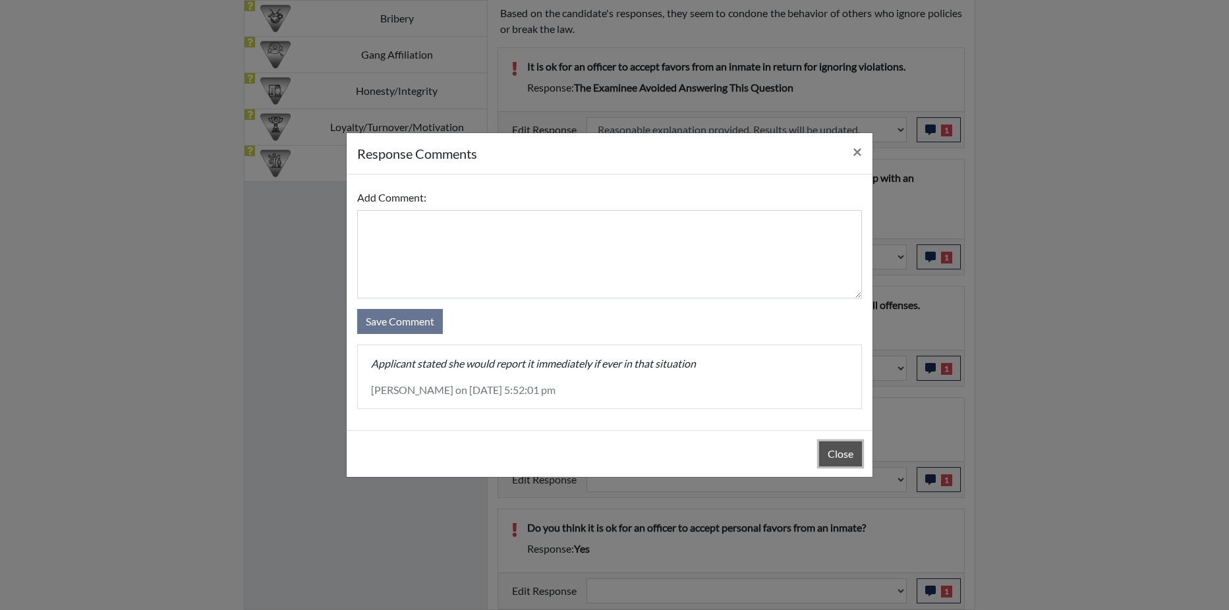
drag, startPoint x: 828, startPoint y: 452, endPoint x: 838, endPoint y: 459, distance: 11.7
click at [828, 451] on button "Close" at bounding box center [840, 454] width 43 height 25
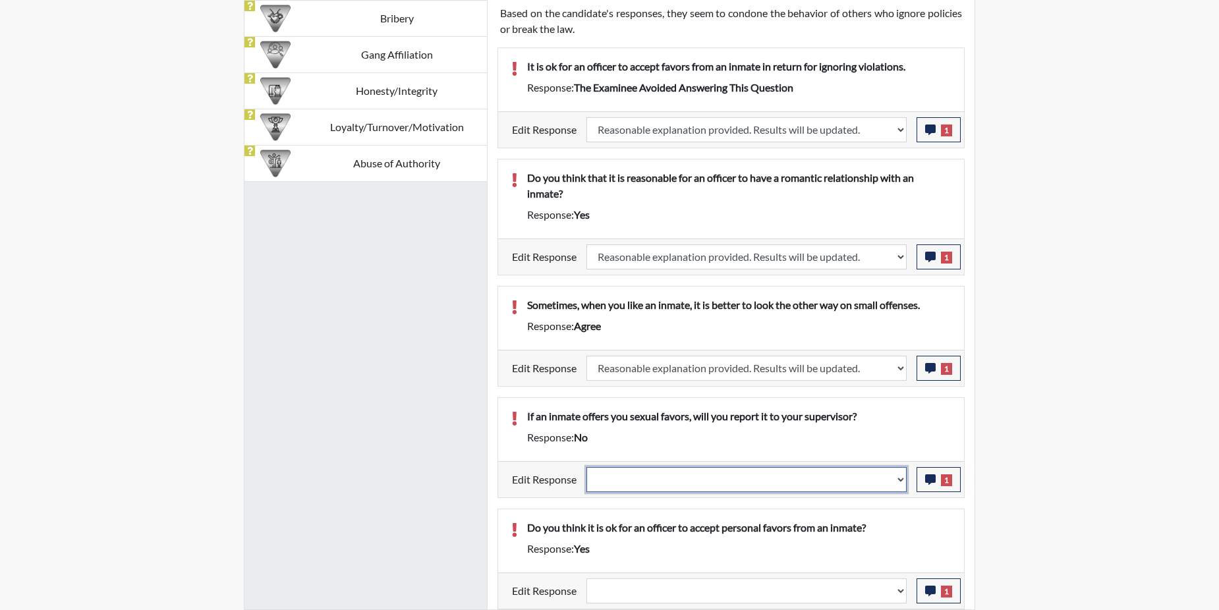
click at [898, 478] on select "Question is not relevant. Results will be updated. Reasonable explanation provi…" at bounding box center [747, 479] width 320 height 25
select select "reasonable-explanation-provided"
click at [587, 467] on select "Question is not relevant. Results will be updated. Reasonable explanation provi…" at bounding box center [747, 479] width 320 height 25
click at [925, 591] on button "1" at bounding box center [939, 591] width 44 height 25
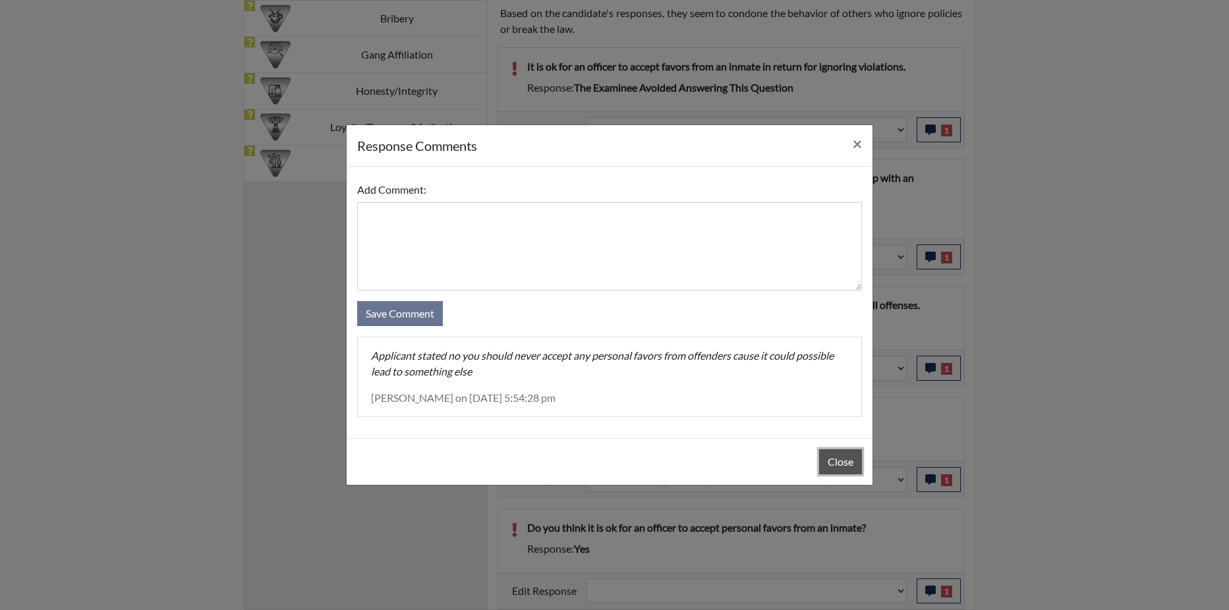
click at [830, 463] on button "Close" at bounding box center [840, 461] width 43 height 25
click at [830, 463] on div "Close" at bounding box center [610, 461] width 526 height 47
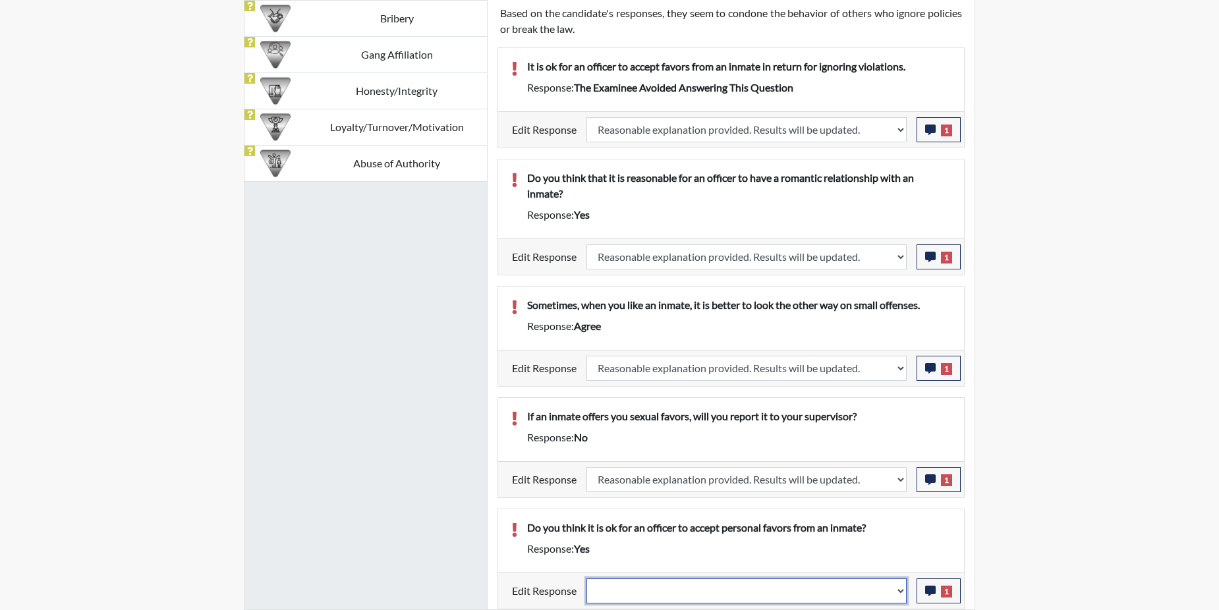
click at [904, 591] on select "Question is not relevant. Results will be updated. Reasonable explanation provi…" at bounding box center [747, 591] width 320 height 25
select select "reasonable-explanation-provided"
click at [587, 579] on select "Question is not relevant. Results will be updated. Reasonable explanation provi…" at bounding box center [747, 591] width 320 height 25
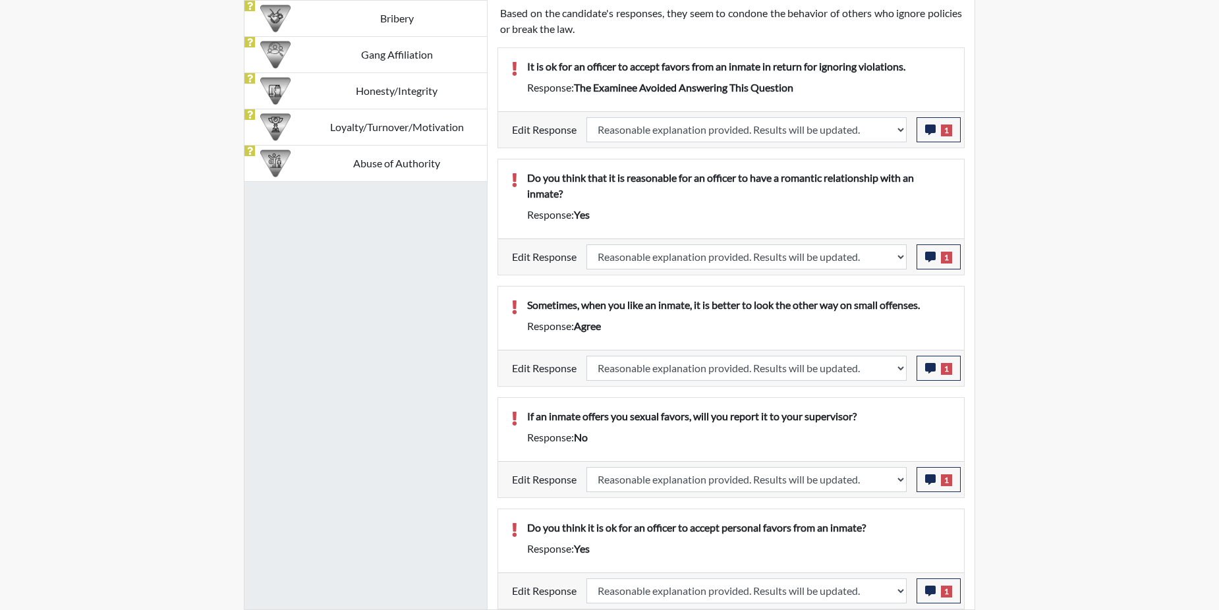
click at [872, 533] on p "Do you think it is ok for an officer to accept personal favors from an inmate?" at bounding box center [739, 528] width 424 height 16
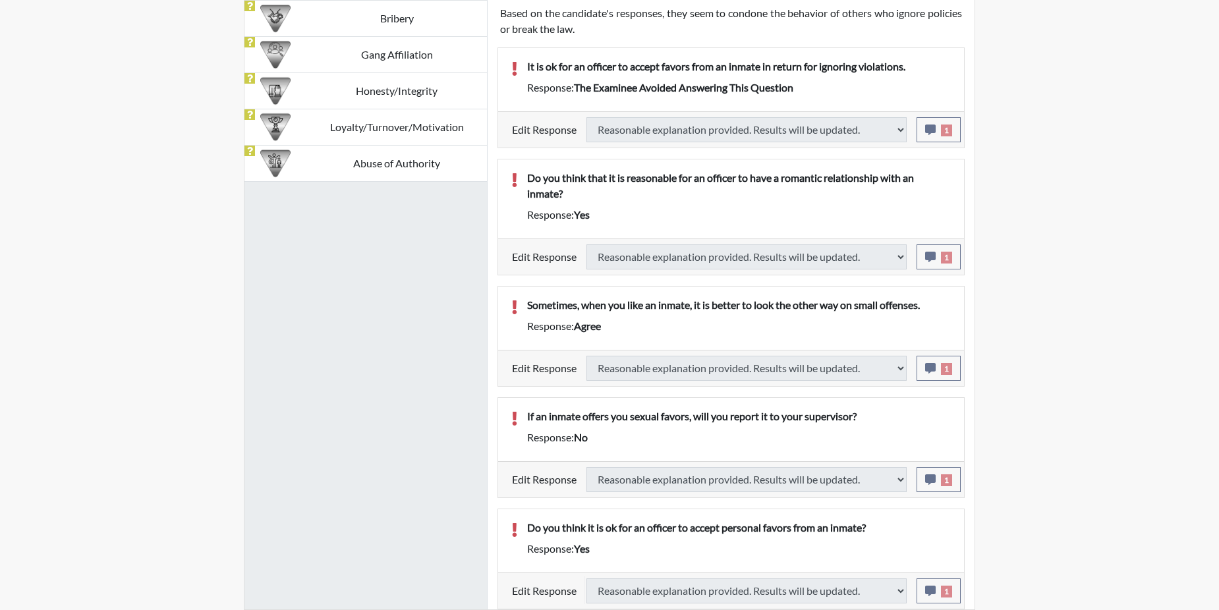
type input "Above Conditions"
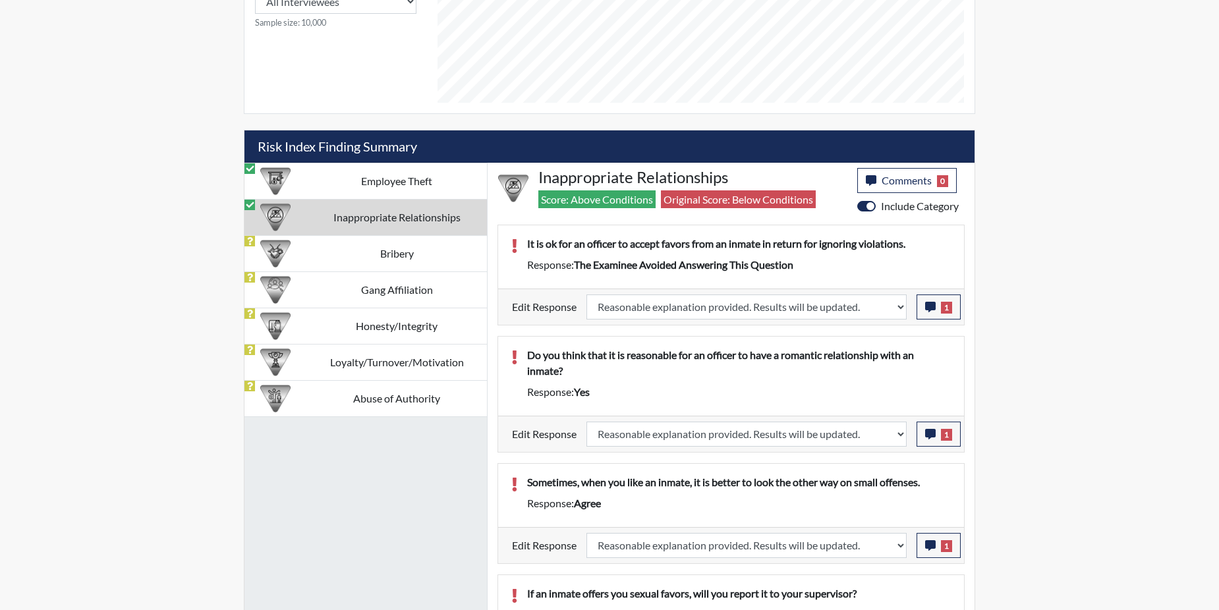
scroll to position [647, 0]
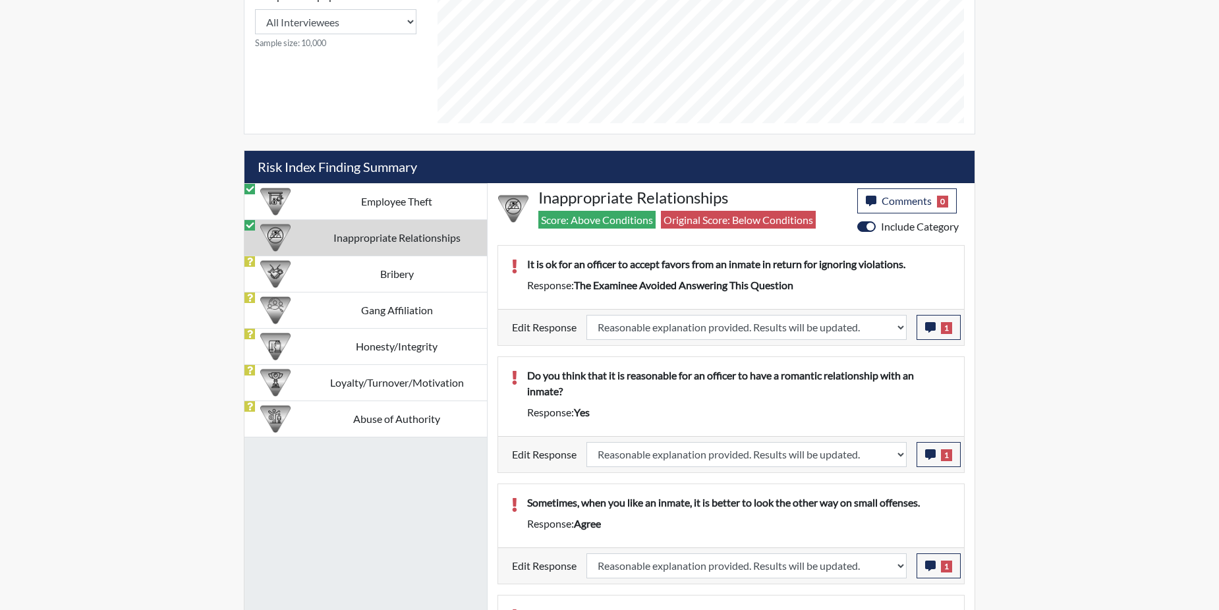
click at [358, 275] on td "Bribery" at bounding box center [396, 274] width 181 height 36
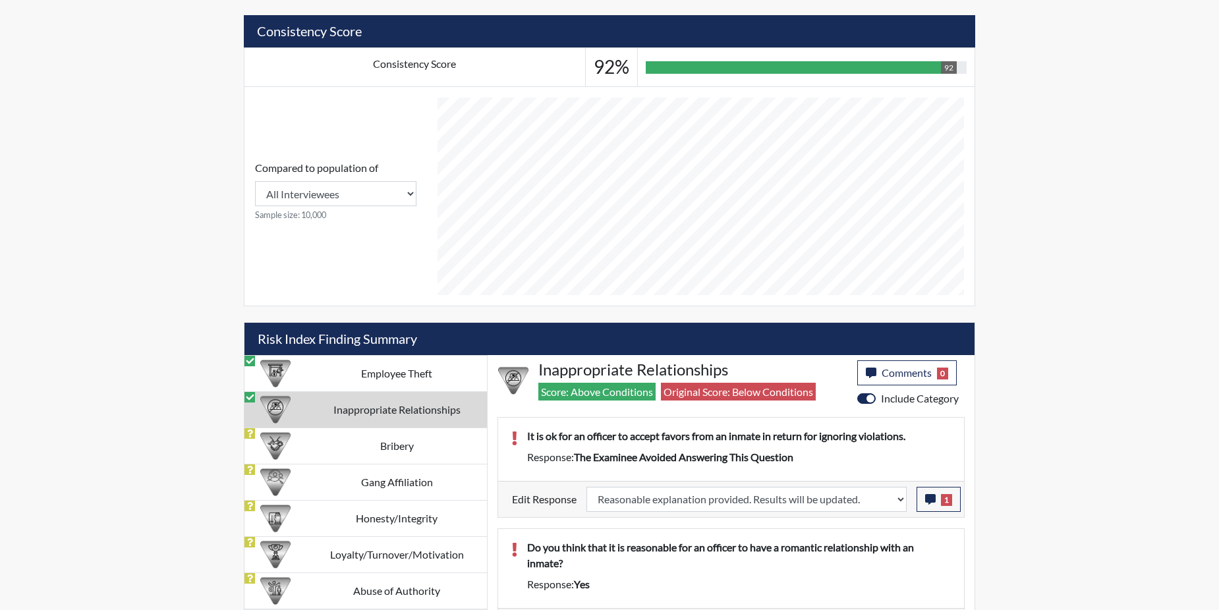
select select
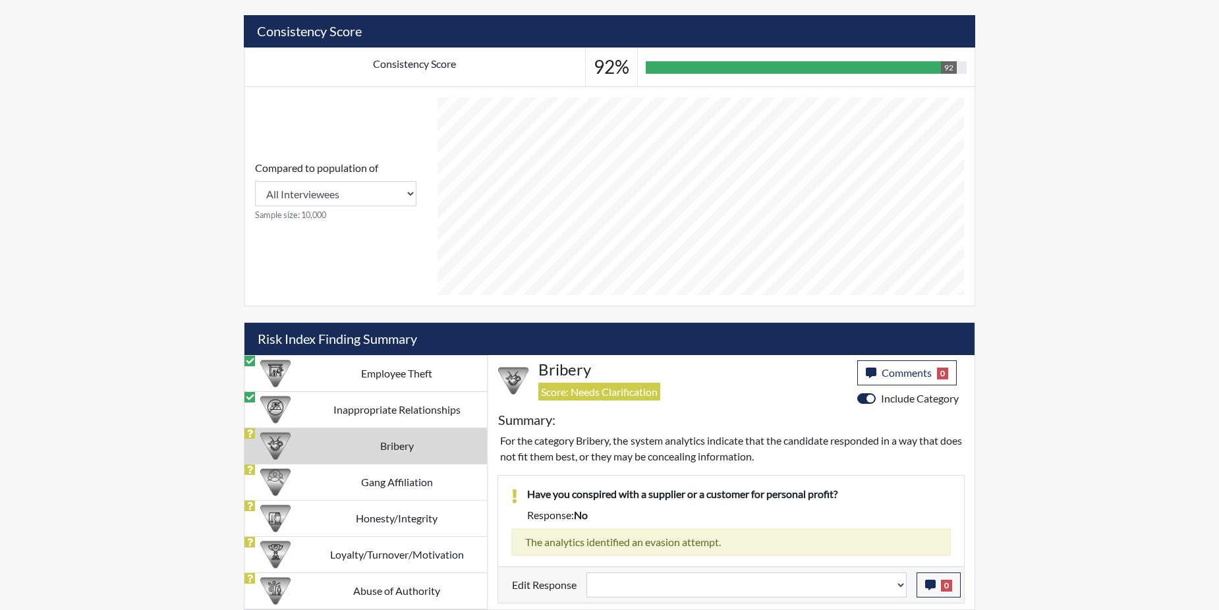
click at [358, 275] on div "Compared to population of All Interviewees Georgia Department of Corrections Sa…" at bounding box center [336, 196] width 183 height 219
click at [351, 479] on td "Gang Affiliation" at bounding box center [396, 482] width 181 height 36
select select
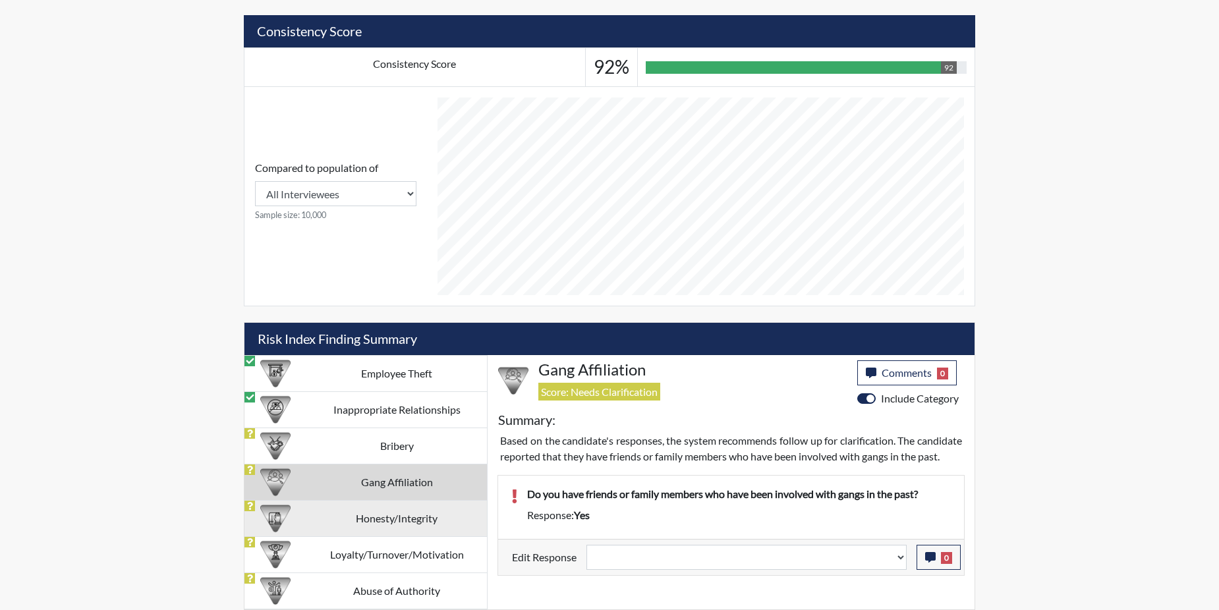
click at [356, 515] on td "Honesty/Integrity" at bounding box center [396, 518] width 181 height 36
select select
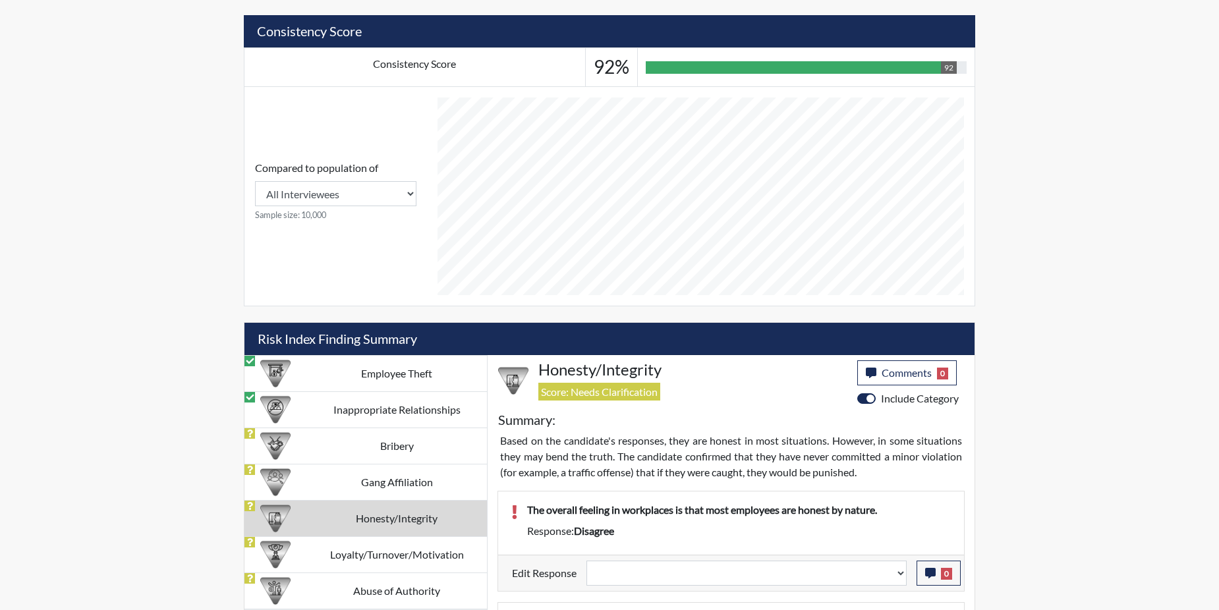
scroll to position [647, 0]
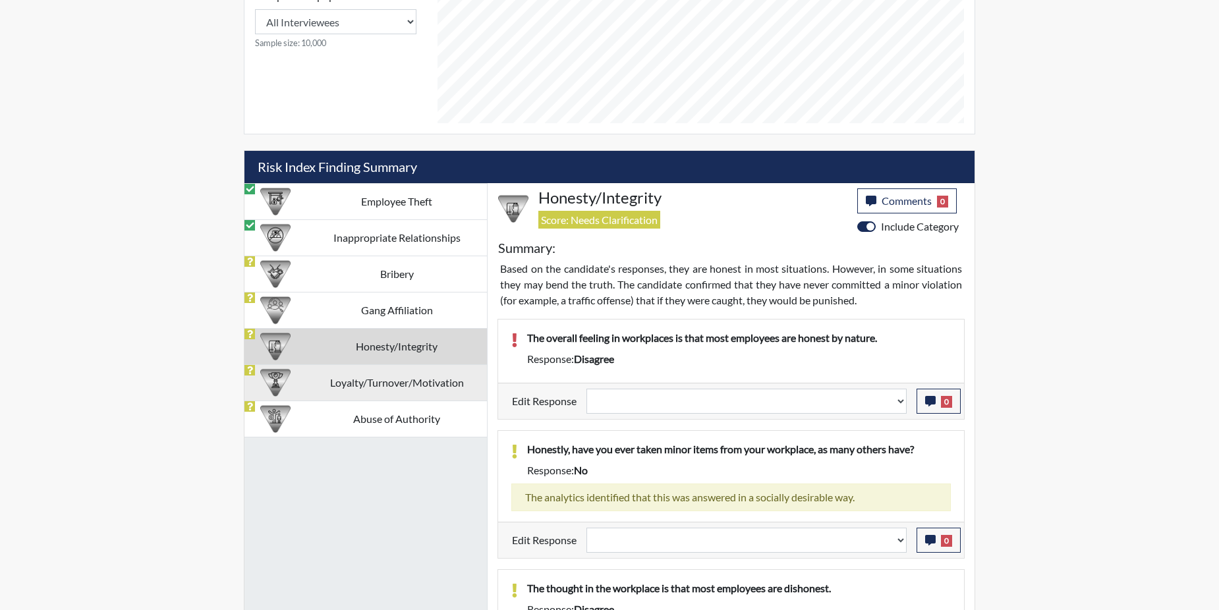
click at [350, 376] on td "Loyalty/Turnover/Motivation" at bounding box center [396, 382] width 181 height 36
select select
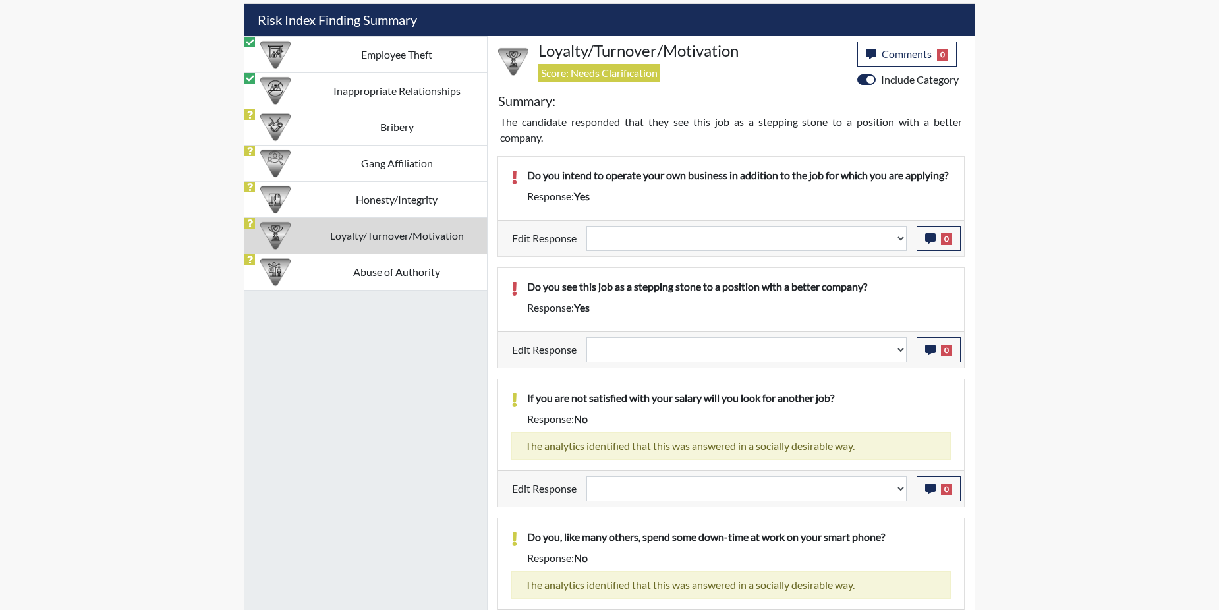
scroll to position [847, 0]
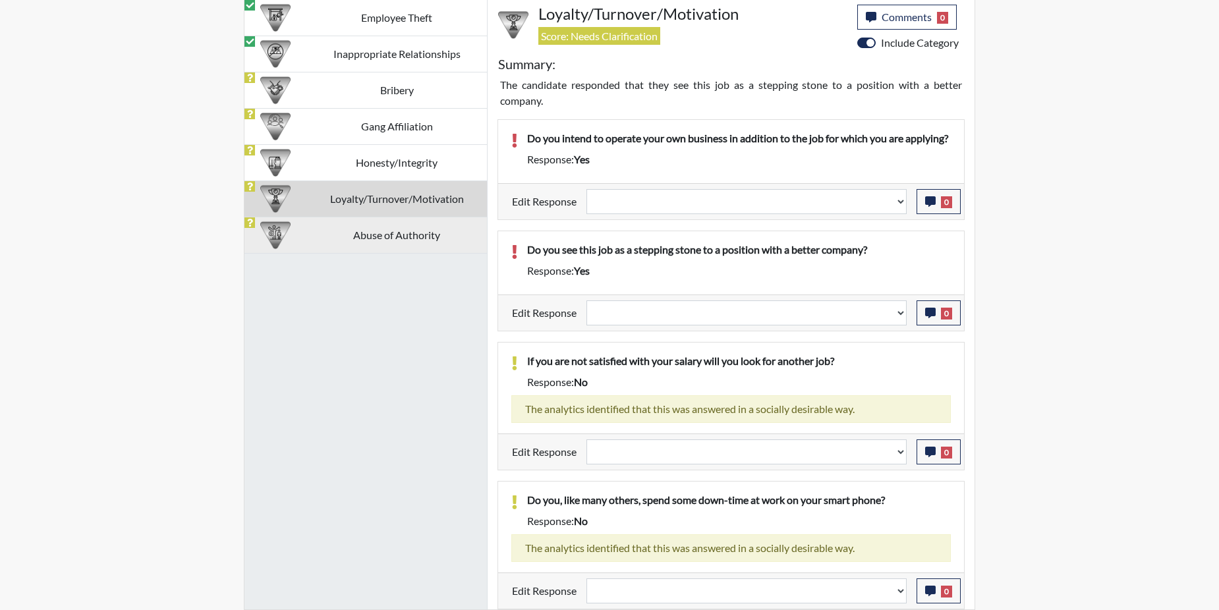
click at [383, 219] on td "Abuse of Authority" at bounding box center [396, 235] width 181 height 36
select select
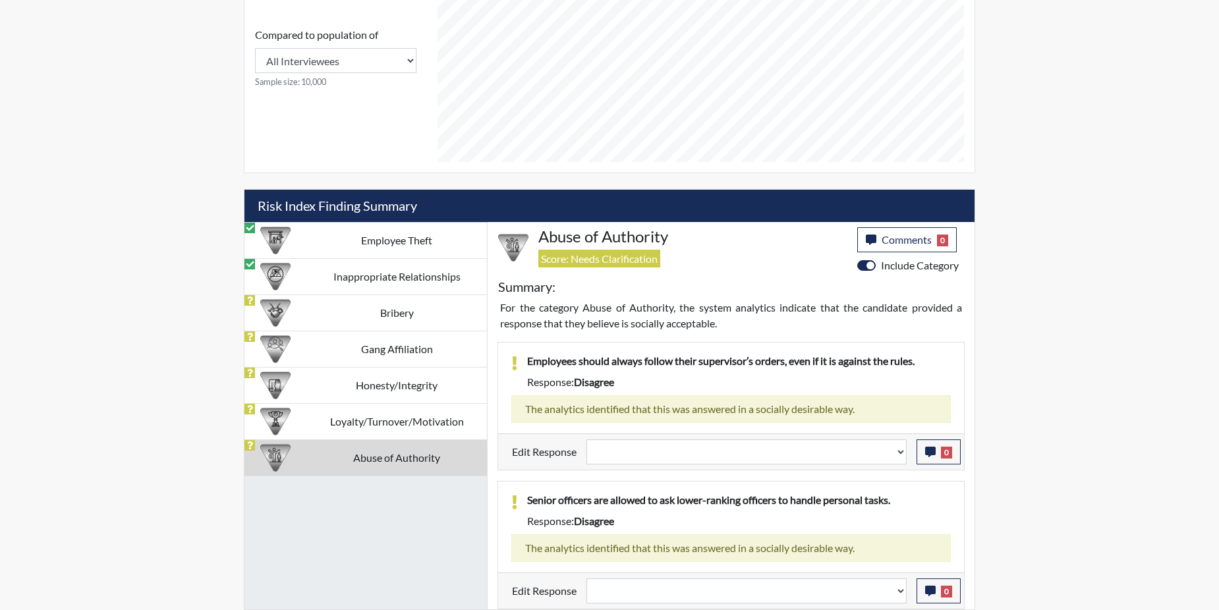
scroll to position [608, 0]
click at [383, 219] on h5 "Risk Index Finding Summary" at bounding box center [610, 206] width 730 height 32
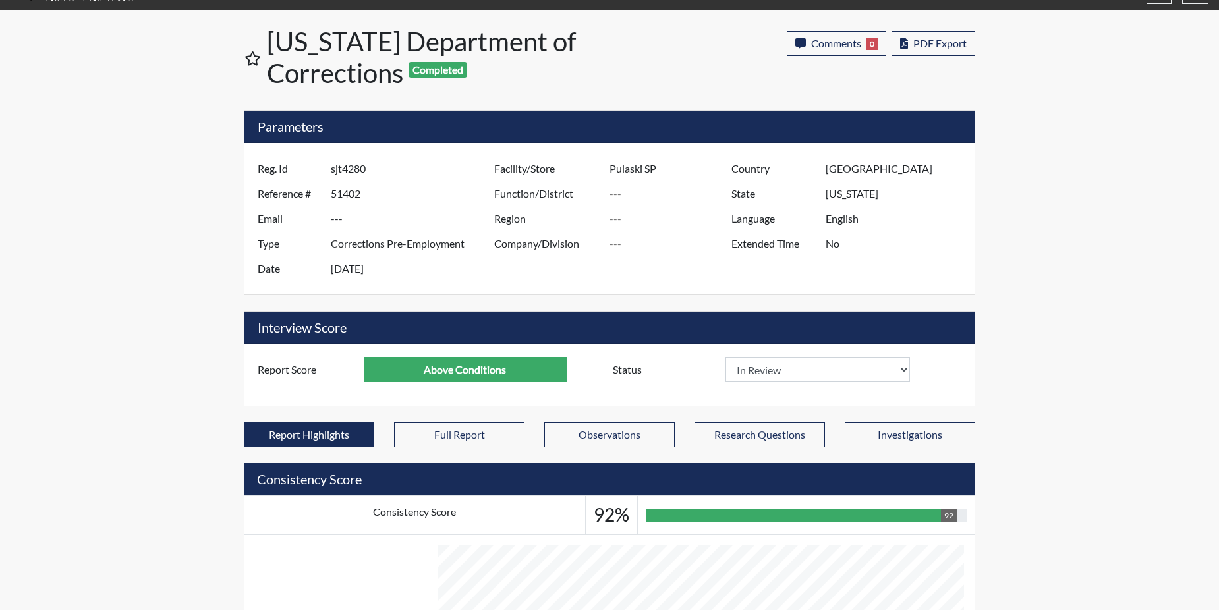
scroll to position [0, 0]
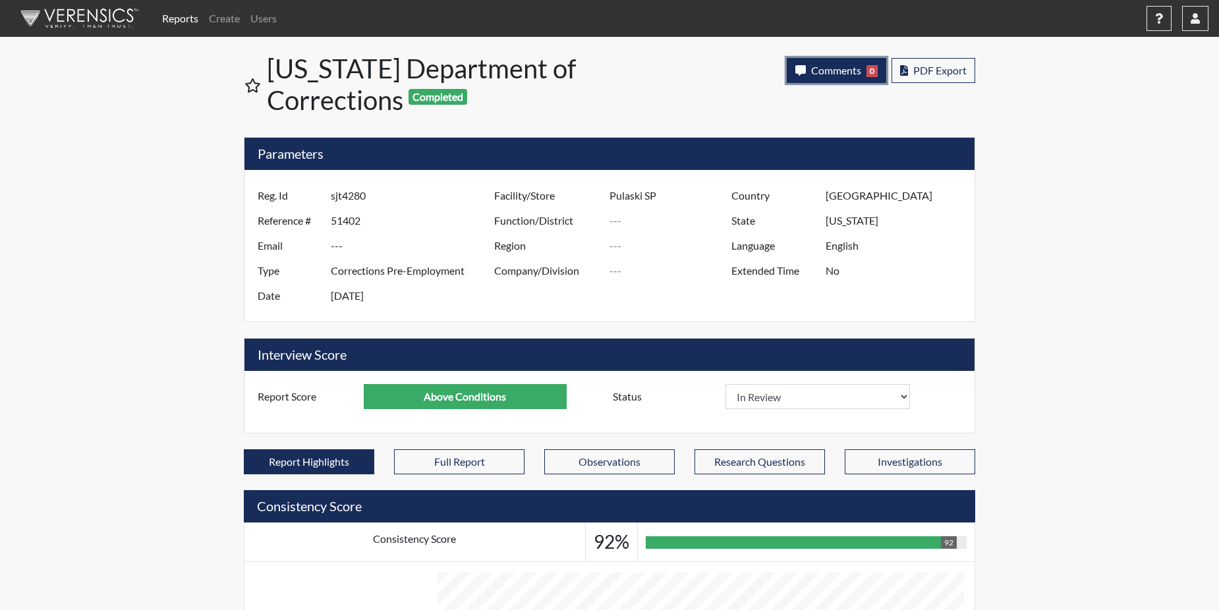
click at [852, 72] on span "Comments" at bounding box center [836, 70] width 50 height 13
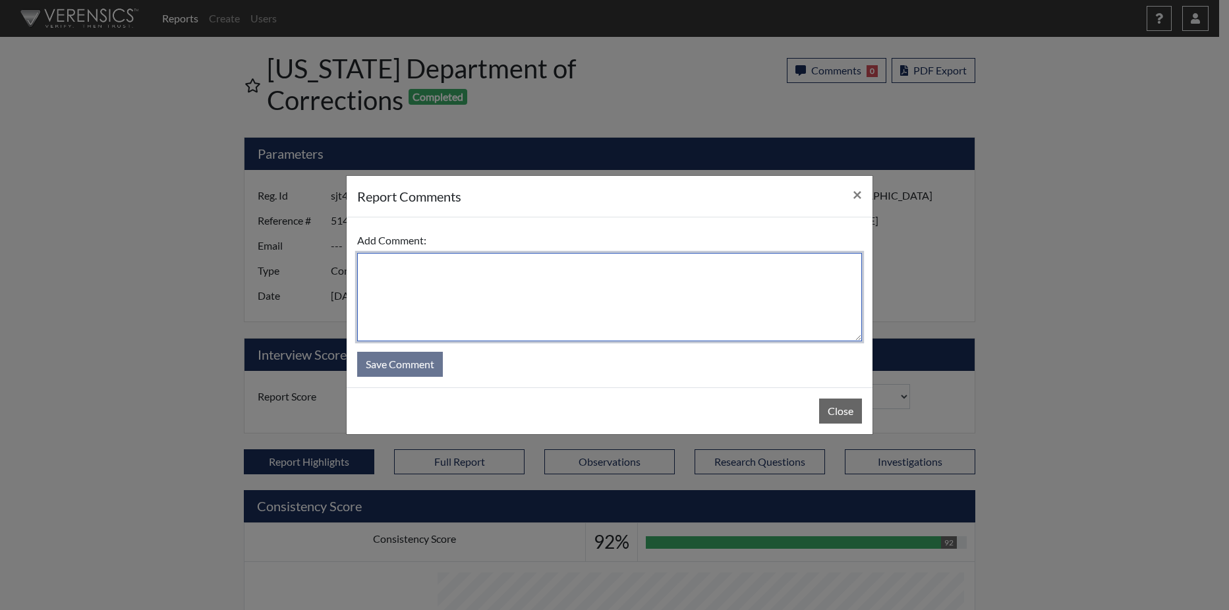
click at [463, 293] on textarea at bounding box center [609, 297] width 505 height 88
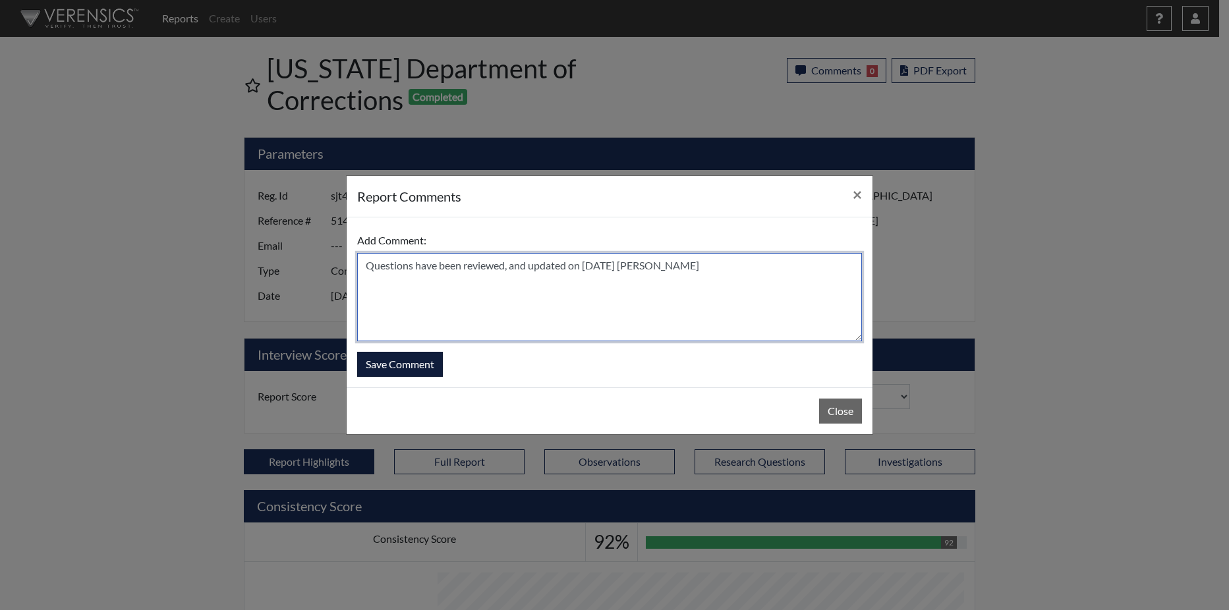
type textarea "Questions have been reviewed, and updated on 9/24/25 N. Brown"
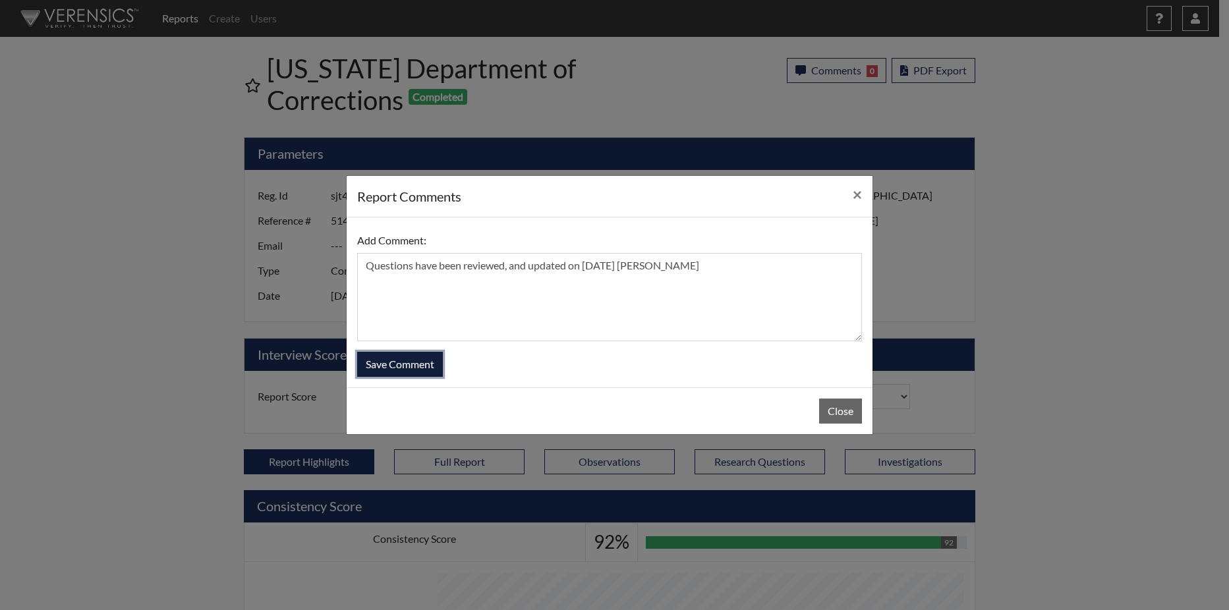
click at [407, 366] on button "Save Comment" at bounding box center [400, 364] width 86 height 25
click at [404, 361] on button "Save Comment" at bounding box center [400, 364] width 86 height 25
select select
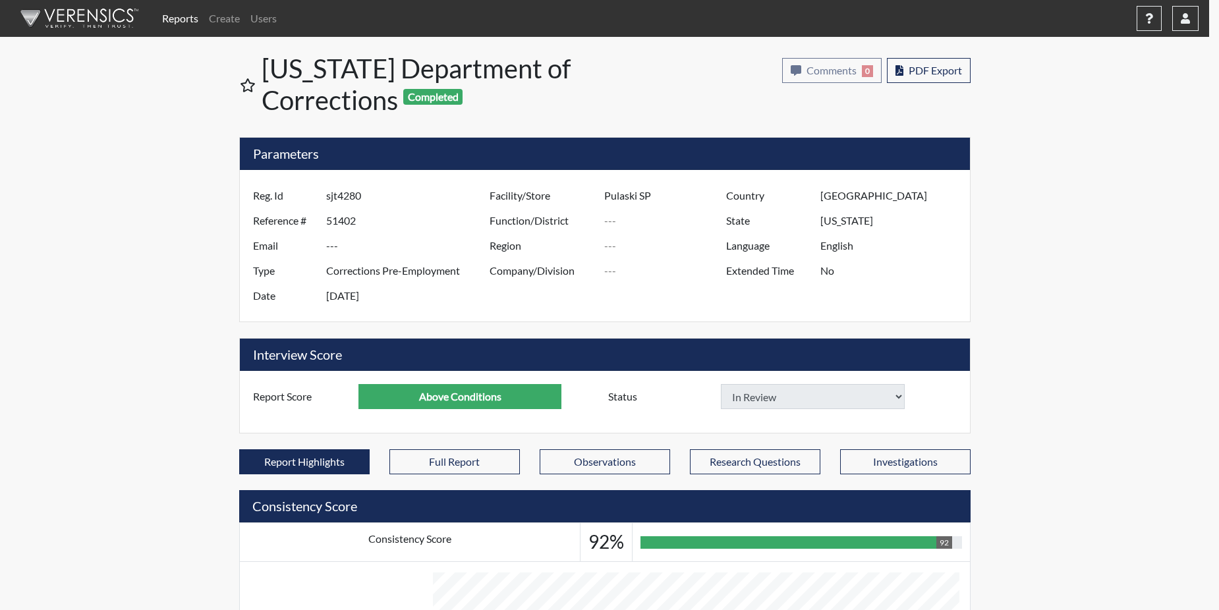
select select
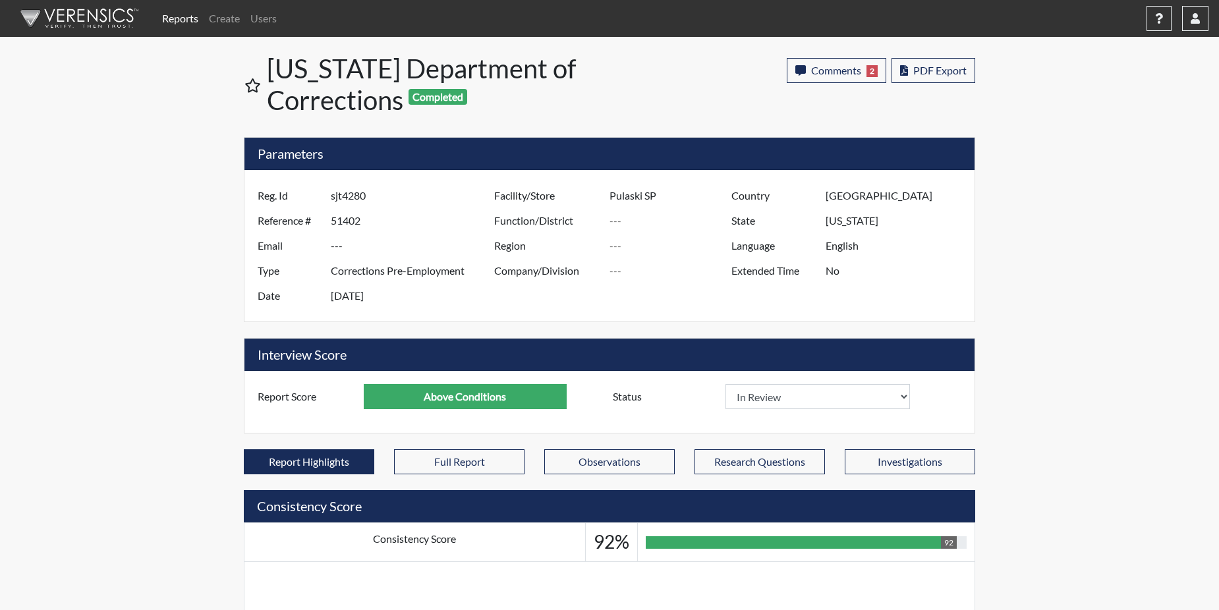
select select
click at [849, 73] on span "Comments" at bounding box center [836, 70] width 50 height 13
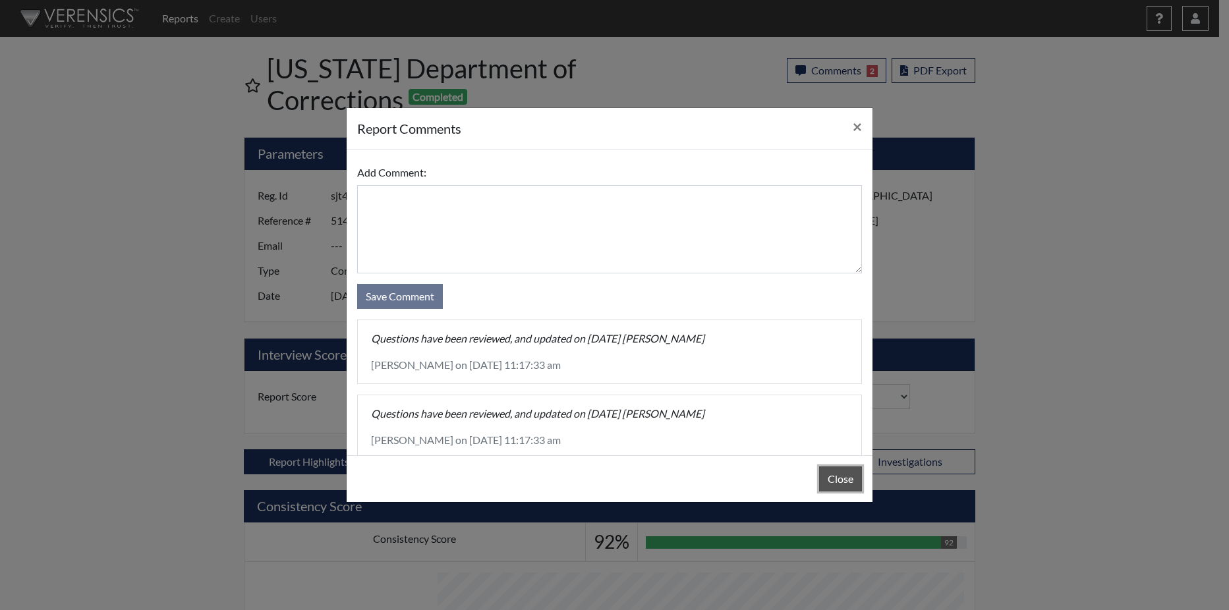
click at [846, 476] on button "Close" at bounding box center [840, 479] width 43 height 25
click at [843, 473] on button "Close" at bounding box center [840, 479] width 43 height 25
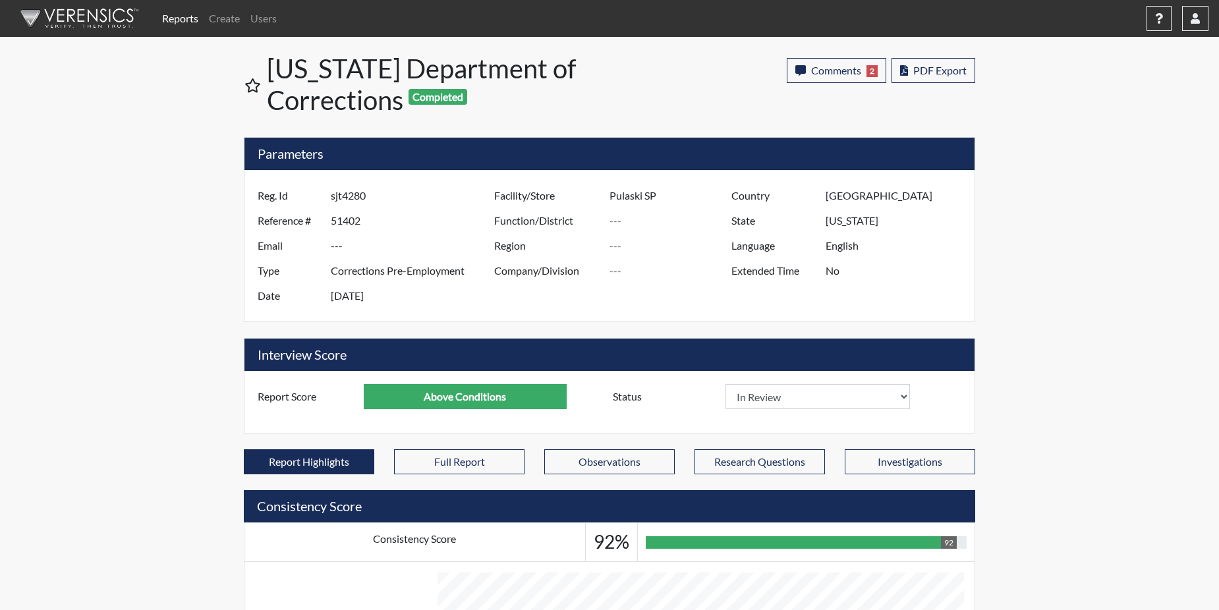
click at [173, 18] on link "Reports" at bounding box center [180, 18] width 47 height 26
